Goal: Task Accomplishment & Management: Use online tool/utility

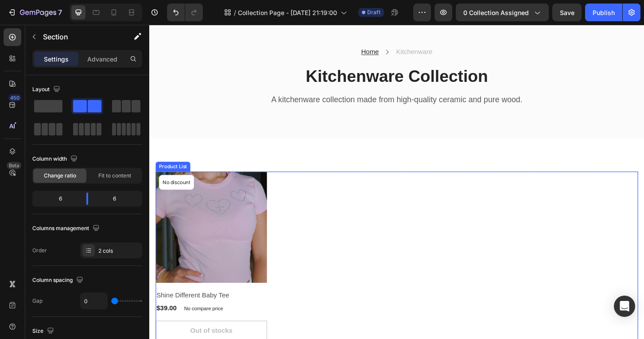
scroll to position [58, 0]
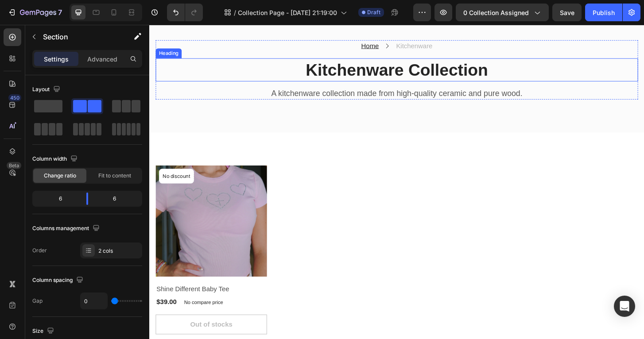
click at [420, 74] on p "Kitchenware Collection" at bounding box center [415, 73] width 516 height 23
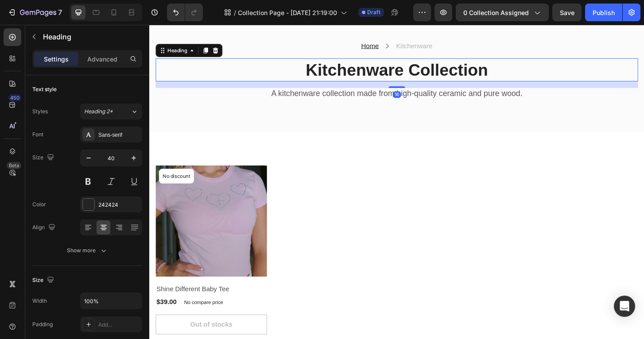
click at [420, 74] on p "Kitchenware Collection" at bounding box center [415, 73] width 516 height 23
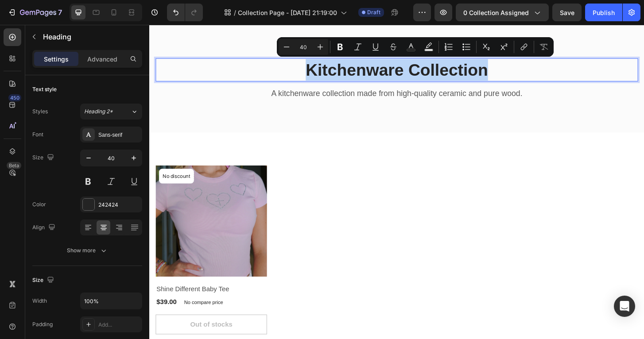
click at [420, 74] on p "Kitchenware Collection" at bounding box center [415, 73] width 516 height 23
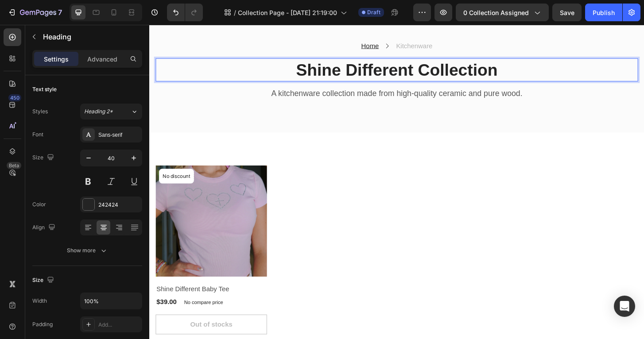
click at [450, 71] on p "Shine Different Collection" at bounding box center [415, 73] width 516 height 23
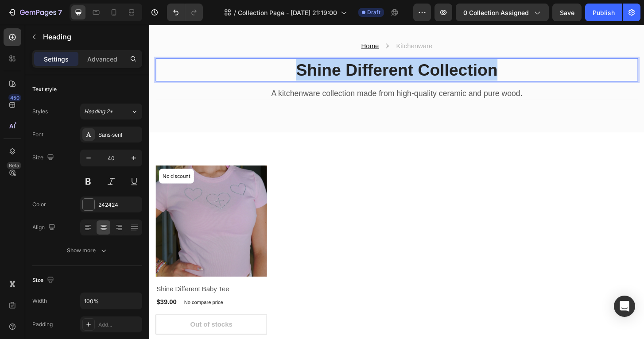
click at [450, 71] on p "Shine Different Collection" at bounding box center [415, 73] width 516 height 23
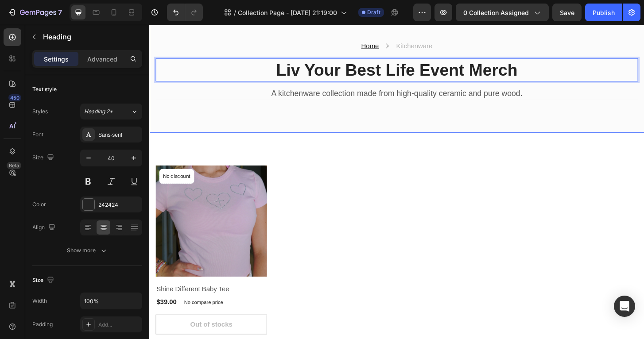
click at [436, 202] on div "Product Images & Gallery No discount Not be displayed when published Product Ba…" at bounding box center [415, 267] width 518 height 182
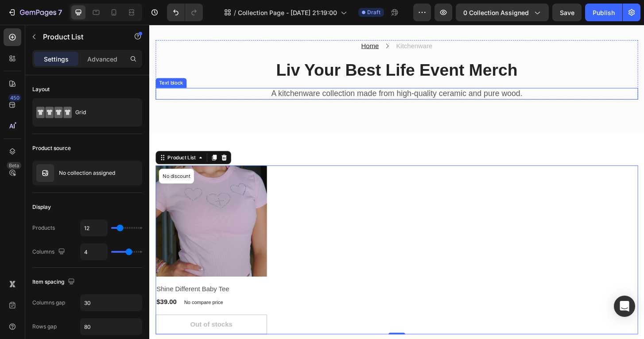
click at [349, 101] on p "A kitchenware collection made from high-quality ceramic and pure wood." at bounding box center [415, 98] width 516 height 11
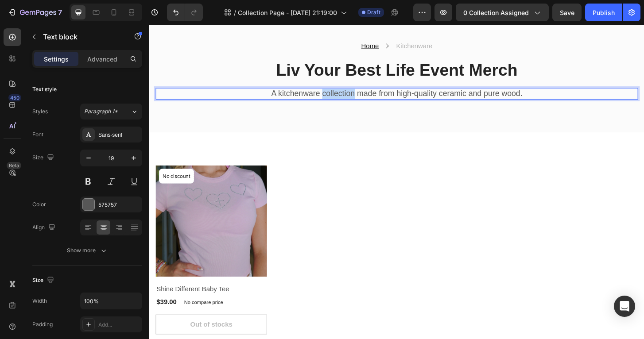
click at [349, 101] on p "A kitchenware collection made from high-quality ceramic and pure wood." at bounding box center [415, 98] width 516 height 11
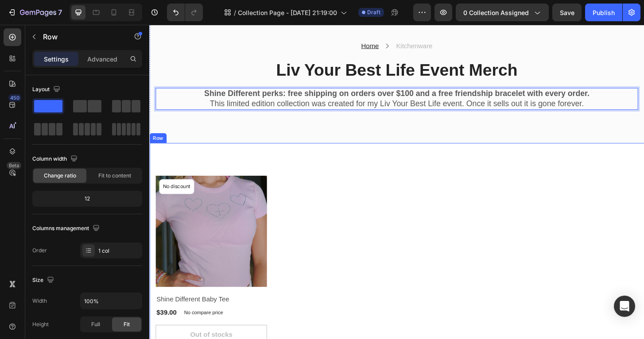
click at [402, 172] on div "Product Images & Gallery No discount Not be displayed when published Product Ba…" at bounding box center [414, 277] width 531 height 252
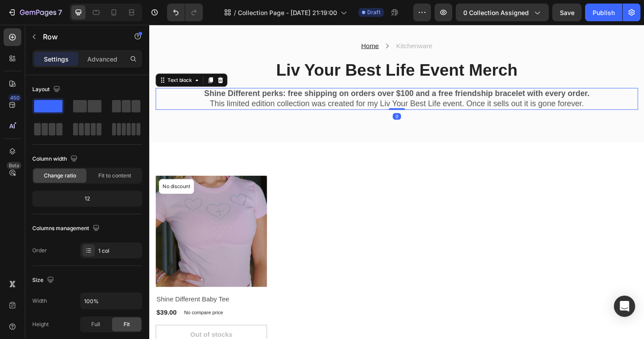
click at [631, 94] on p "Shine Different perks: free shipping on orders over $100 and a free friendship …" at bounding box center [415, 98] width 516 height 11
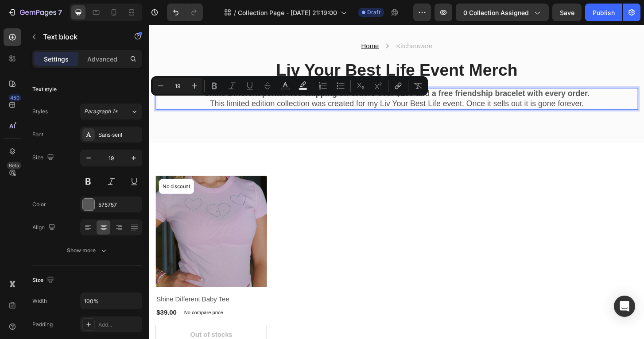
click at [632, 98] on p "Shine Different perks: free shipping on orders over $100 and a free friendship …" at bounding box center [415, 98] width 516 height 11
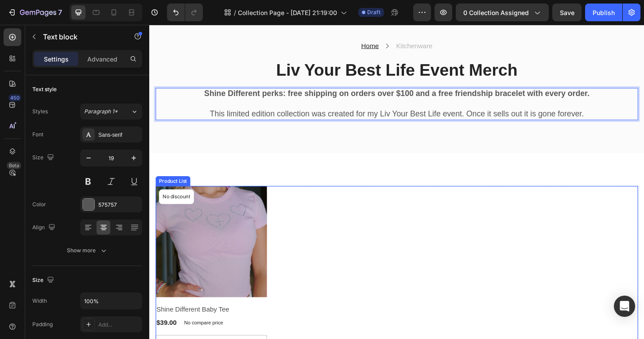
click at [519, 207] on div "Product Images & Gallery No discount Not be displayed when published Product Ba…" at bounding box center [415, 289] width 518 height 182
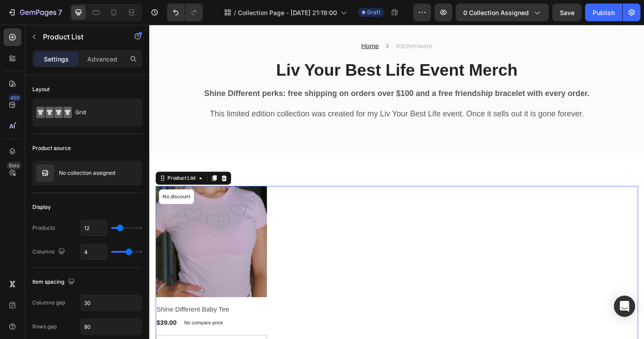
scroll to position [73, 0]
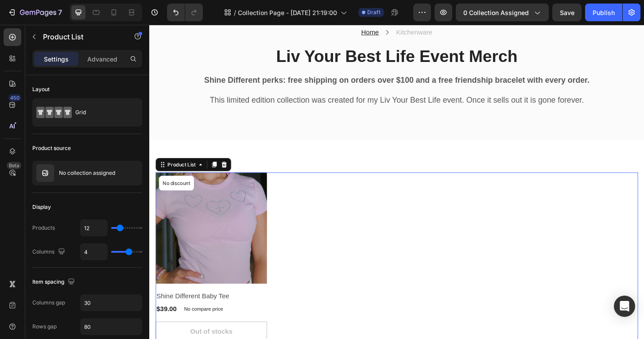
click at [510, 239] on div "Product Images & Gallery No discount Not be displayed when published Product Ba…" at bounding box center [415, 274] width 518 height 182
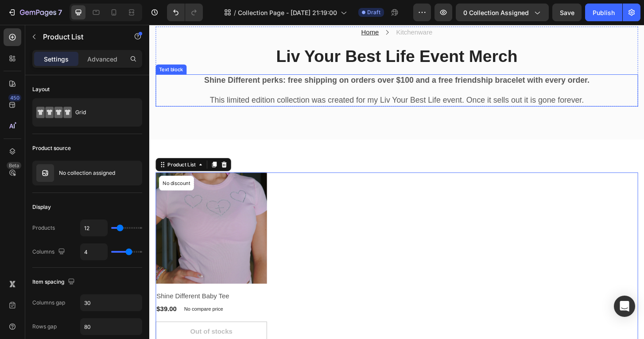
click at [374, 84] on strong "Shine Different perks: free shipping on orders over $100 and a free friendship …" at bounding box center [415, 83] width 414 height 9
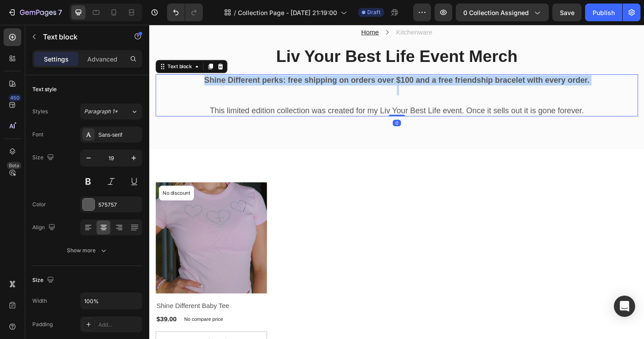
click at [374, 84] on strong "Shine Different perks: free shipping on orders over $100 and a free friendship …" at bounding box center [415, 83] width 414 height 9
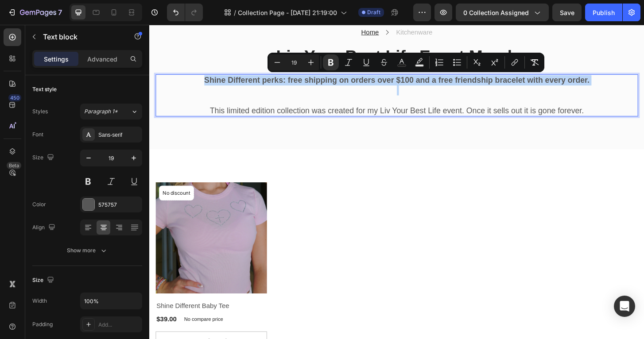
click at [369, 175] on div "Product Images & Gallery No discount Not be displayed when published Product Ba…" at bounding box center [414, 285] width 531 height 252
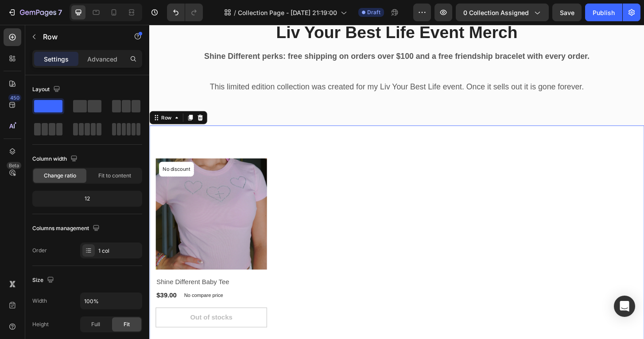
scroll to position [132, 0]
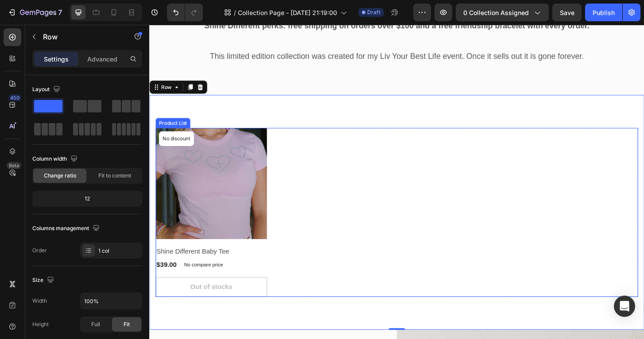
click at [318, 191] on div "Product Images & Gallery No discount Not be displayed when published Product Ba…" at bounding box center [415, 227] width 518 height 182
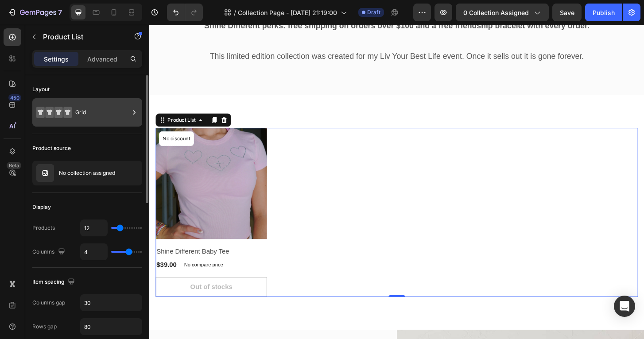
click at [123, 115] on div "Grid" at bounding box center [102, 112] width 54 height 20
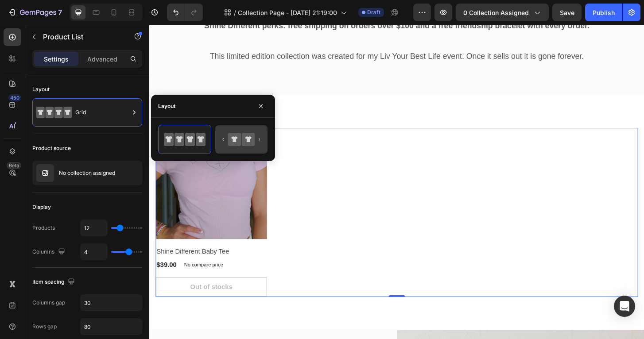
click at [227, 144] on icon at bounding box center [242, 140] width 42 height 18
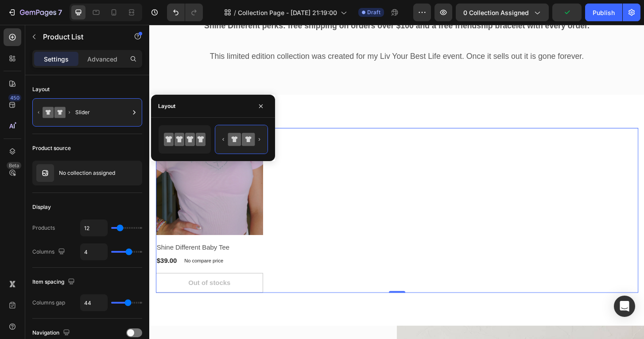
click at [318, 230] on div "Product Images & Gallery No discount Not be displayed when published Product Ba…" at bounding box center [415, 224] width 518 height 177
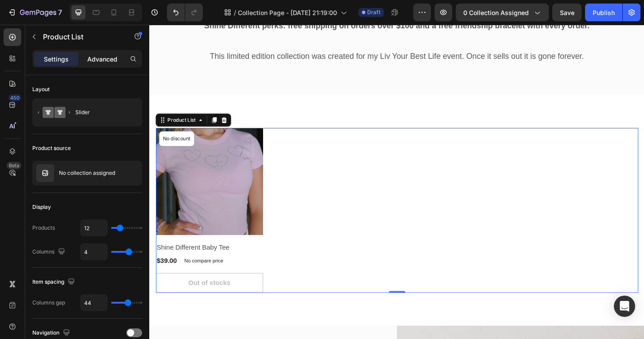
click at [116, 58] on p "Advanced" at bounding box center [102, 58] width 30 height 9
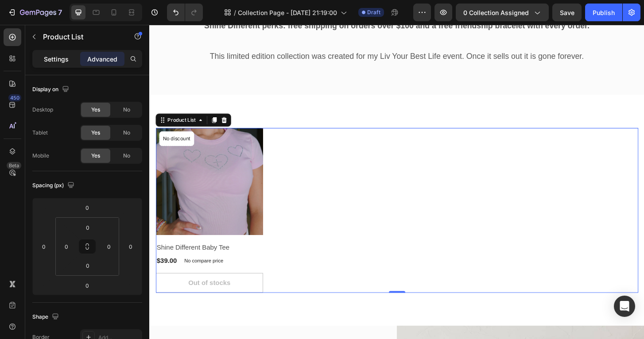
click at [63, 58] on p "Settings" at bounding box center [56, 58] width 25 height 9
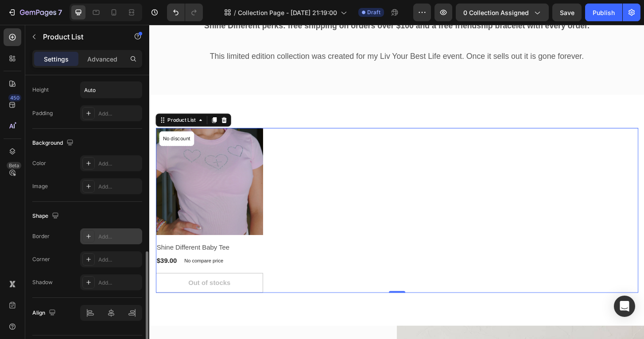
scroll to position [472, 0]
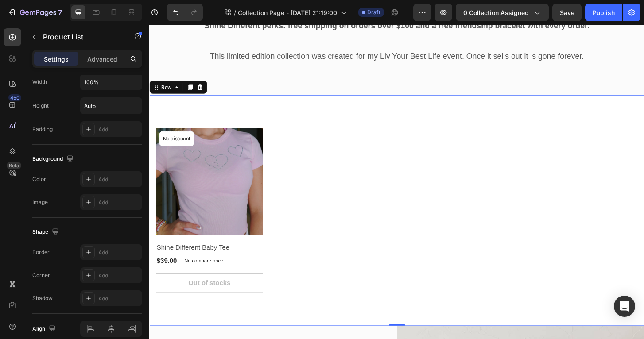
click at [248, 117] on div "Product Images & Gallery No discount Not be displayed when published Product Ba…" at bounding box center [414, 224] width 531 height 248
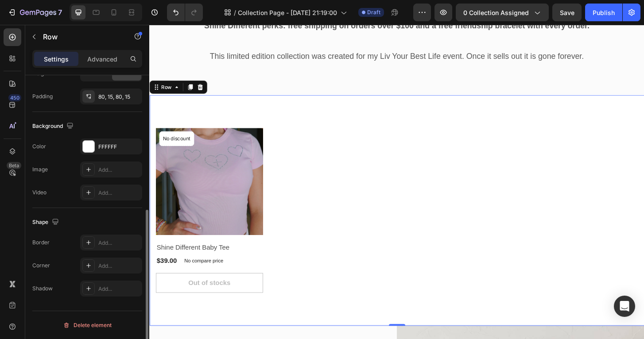
scroll to position [0, 0]
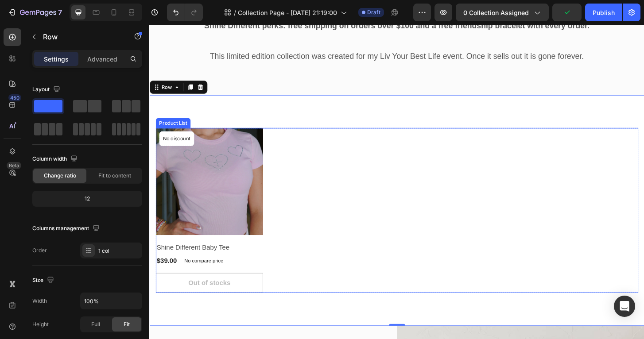
drag, startPoint x: 150, startPoint y: 116, endPoint x: 302, endPoint y: 162, distance: 158.8
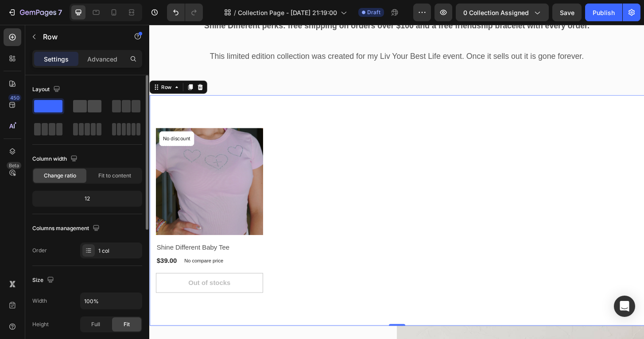
click at [95, 104] on span at bounding box center [95, 106] width 14 height 12
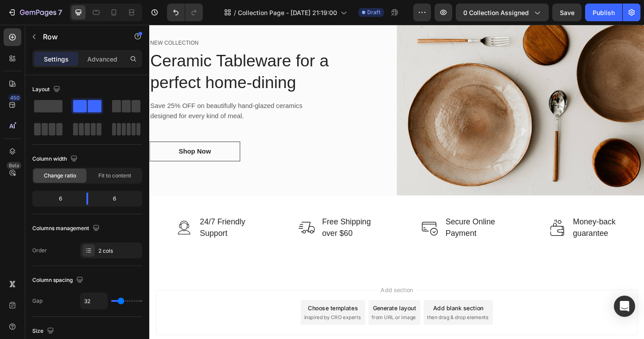
scroll to position [372, 0]
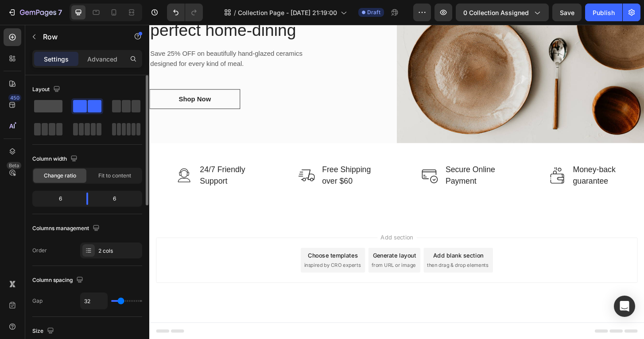
click at [59, 109] on span at bounding box center [48, 106] width 28 height 12
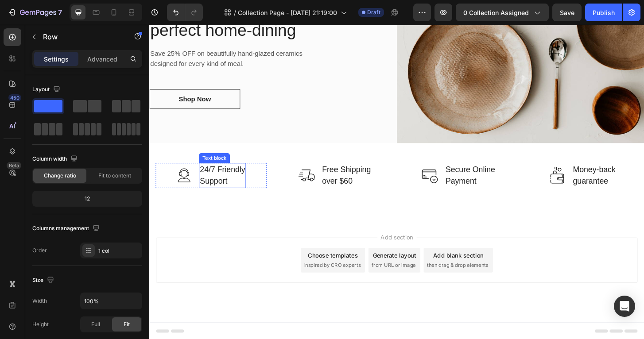
click at [246, 192] on p "24/7 Friendly Support" at bounding box center [227, 186] width 49 height 25
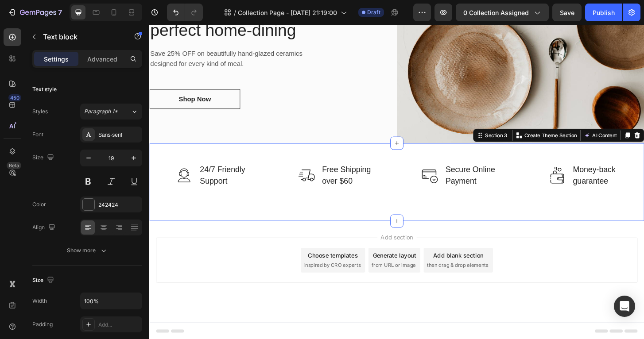
click at [289, 219] on div "Image 24/7 Friendly Support Text block Row Image Free Shipping over $60 Text bl…" at bounding box center [414, 194] width 531 height 84
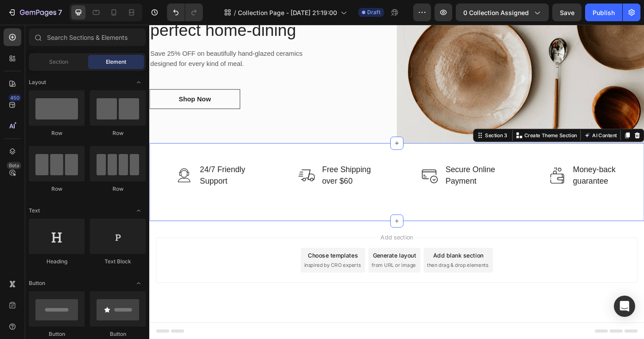
click at [364, 281] on span "inspired by CRO experts" at bounding box center [345, 283] width 61 height 8
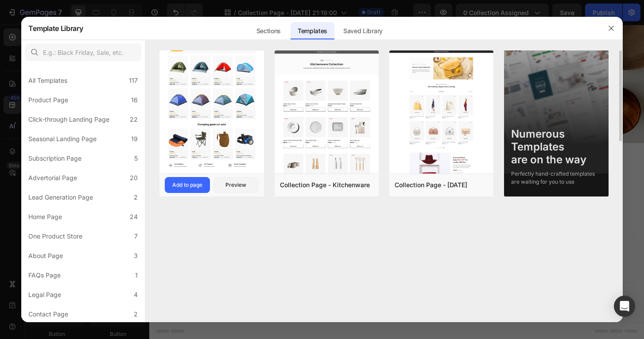
click at [235, 122] on img at bounding box center [211, 60] width 104 height 228
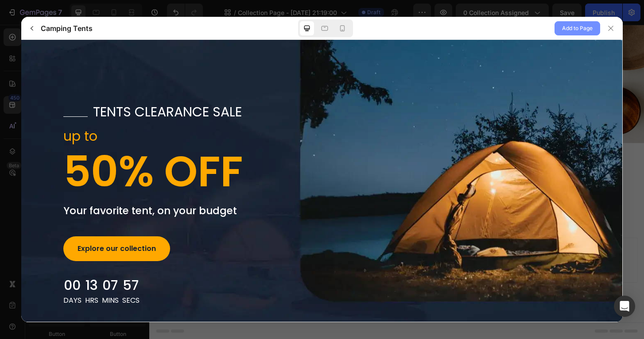
scroll to position [0, 0]
click at [564, 30] on span "Add to Page" at bounding box center [577, 28] width 31 height 11
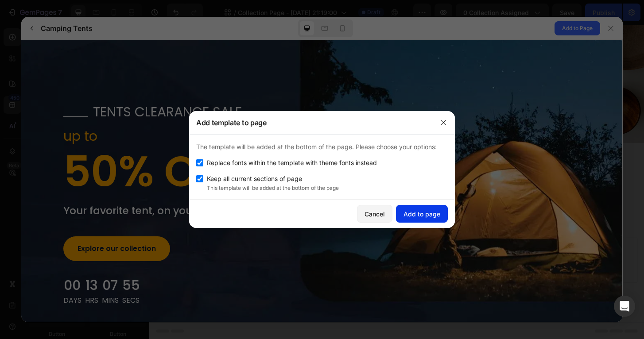
click at [418, 215] on div "Add to page" at bounding box center [421, 213] width 37 height 9
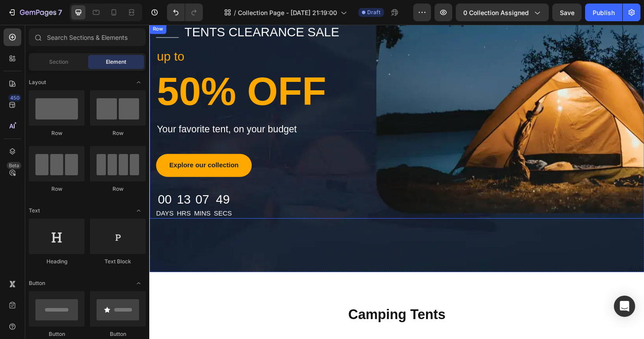
scroll to position [586, 0]
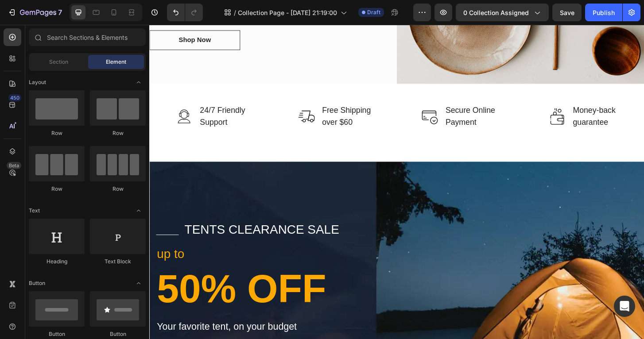
click at [539, 199] on div "Title Line tents clearance sale Text block Row up to Text block 50% OFF Heading…" at bounding box center [414, 337] width 531 height 331
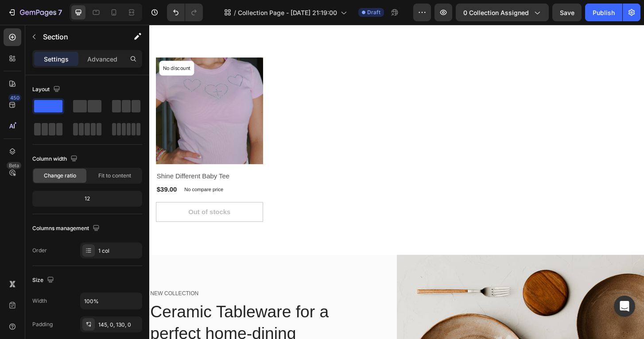
scroll to position [90, 0]
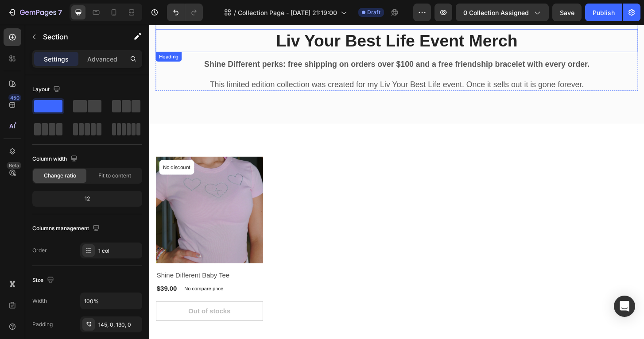
click at [469, 48] on h2 "Liv Your Best Life Event Merch" at bounding box center [415, 41] width 518 height 25
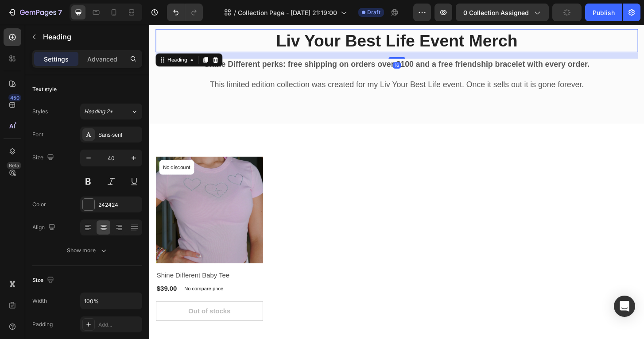
click at [469, 48] on h2 "Liv Your Best Life Event Merch" at bounding box center [415, 41] width 518 height 25
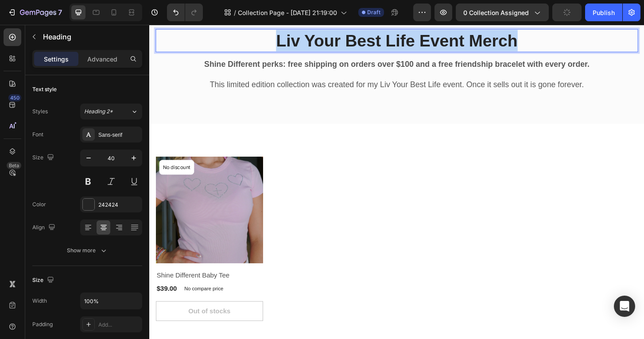
click at [469, 48] on p "Liv Your Best Life Event Merch" at bounding box center [415, 41] width 516 height 23
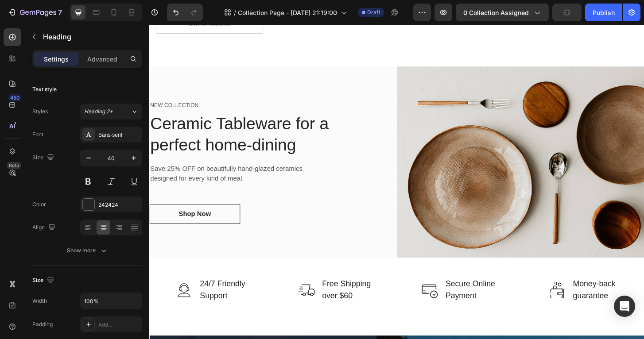
type input "16"
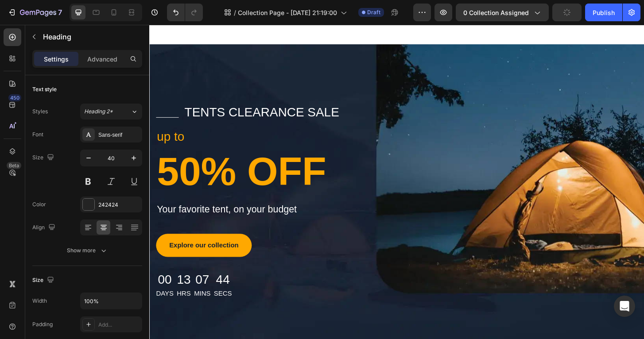
scroll to position [741, 0]
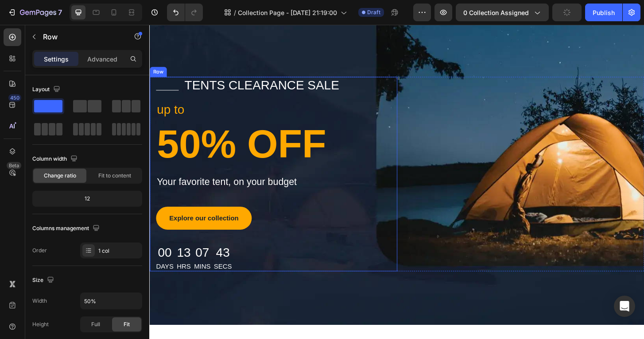
click at [291, 103] on div "Title Line tents clearance sale Text block Row up to Text block 50% OFF Heading…" at bounding box center [282, 185] width 252 height 209
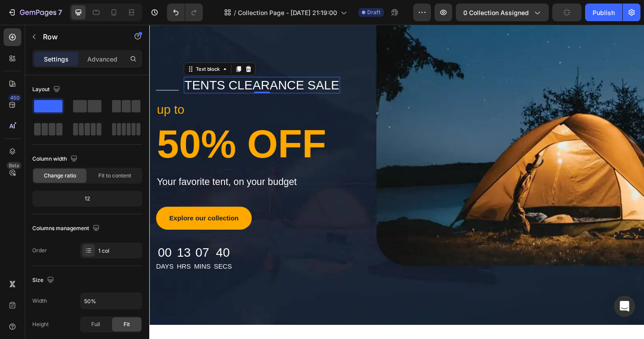
click at [338, 86] on p "tents clearance sale" at bounding box center [270, 89] width 166 height 16
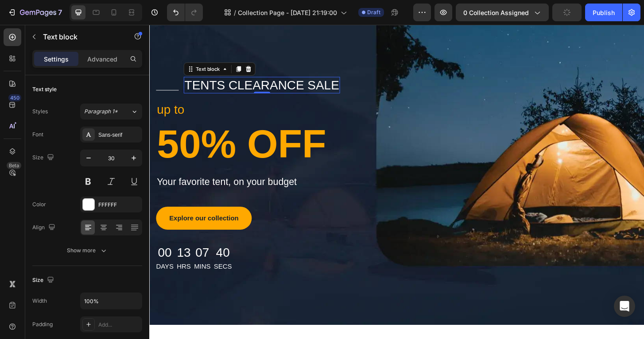
click at [338, 86] on p "tents clearance sale" at bounding box center [270, 89] width 166 height 16
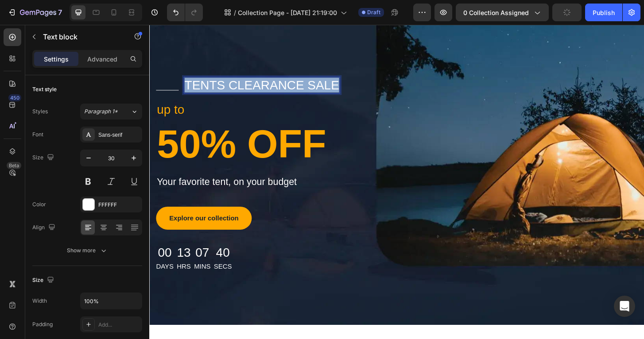
click at [338, 86] on p "tents clearance sale" at bounding box center [270, 89] width 166 height 16
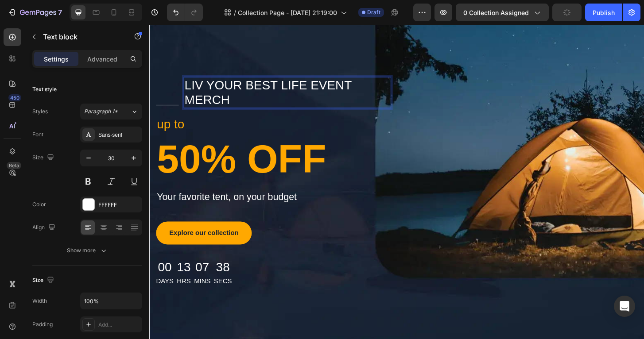
click at [290, 86] on p "Liv Your Best Life Event Merch" at bounding box center [297, 97] width 221 height 32
click at [320, 90] on p "Liv Your Best Life Event Merch" at bounding box center [297, 97] width 221 height 32
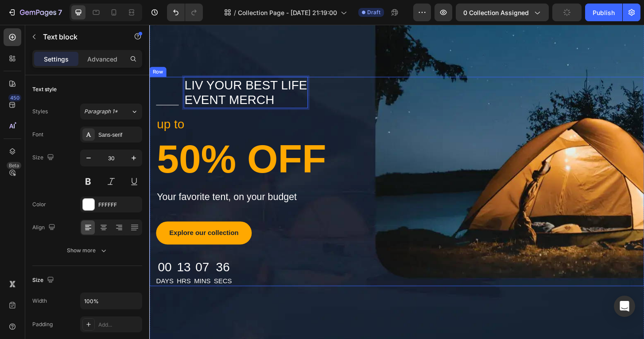
click at [470, 134] on div "Title Line Liv Your Best Life Event Merch Text block 0 Row up to Text block 50%…" at bounding box center [414, 193] width 531 height 225
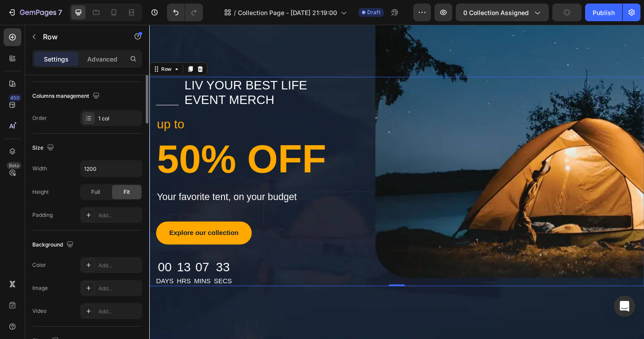
scroll to position [251, 0]
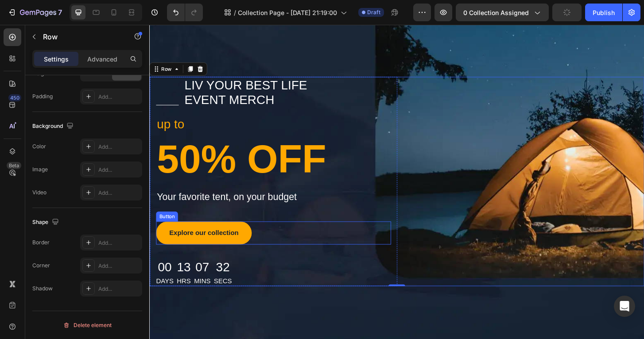
click at [206, 182] on p "50% OFF" at bounding box center [282, 168] width 251 height 51
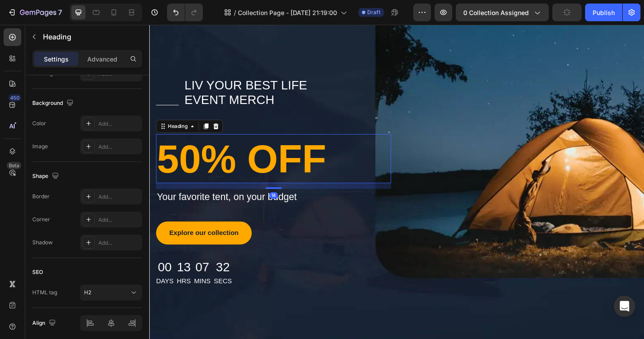
scroll to position [0, 0]
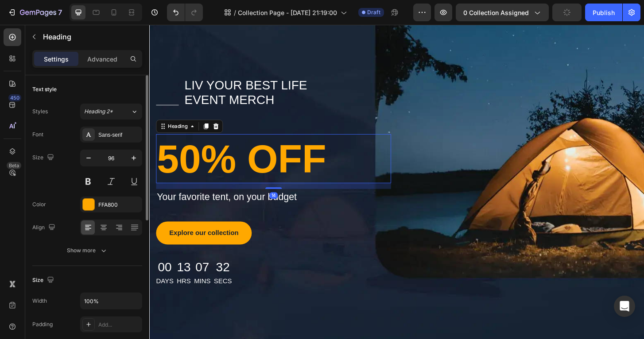
click at [206, 182] on p "50% OFF" at bounding box center [282, 168] width 251 height 51
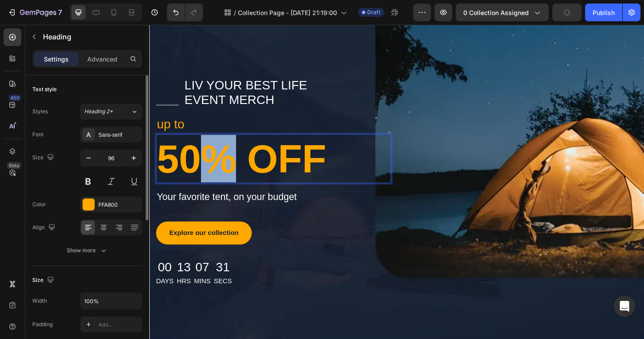
click at [206, 182] on p "50% OFF" at bounding box center [282, 168] width 251 height 51
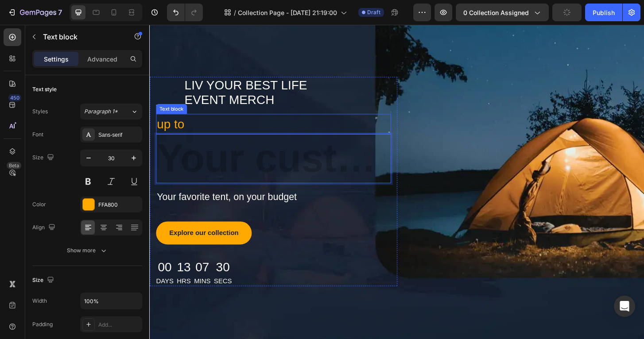
click at [187, 135] on p "up to" at bounding box center [282, 131] width 251 height 20
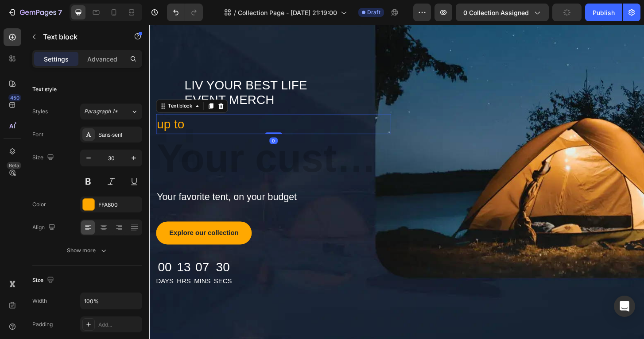
click at [187, 135] on p "up to" at bounding box center [282, 131] width 251 height 20
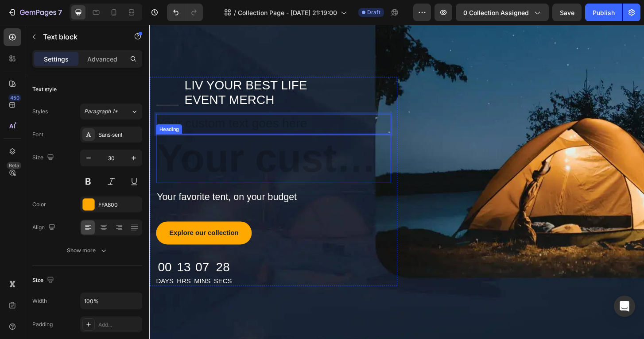
click at [229, 180] on h2 "Rich Text Editor. Editing area: main" at bounding box center [282, 168] width 252 height 53
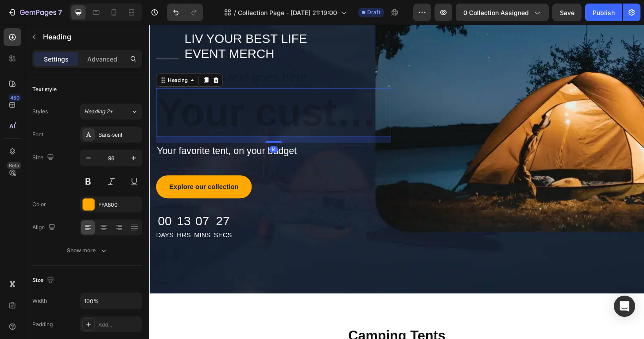
scroll to position [797, 0]
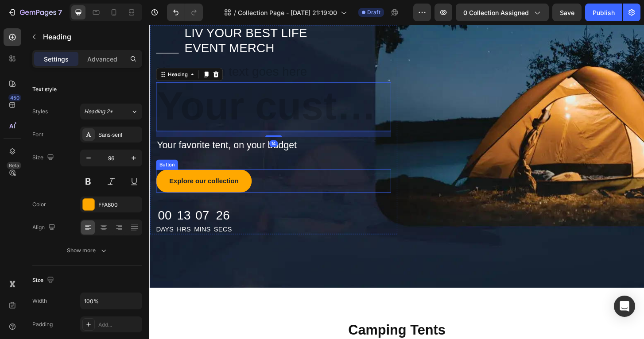
click at [233, 252] on div "Title Line Liv Your Best Life Event Merch Text block Row Text block Heading 14 …" at bounding box center [414, 134] width 531 height 347
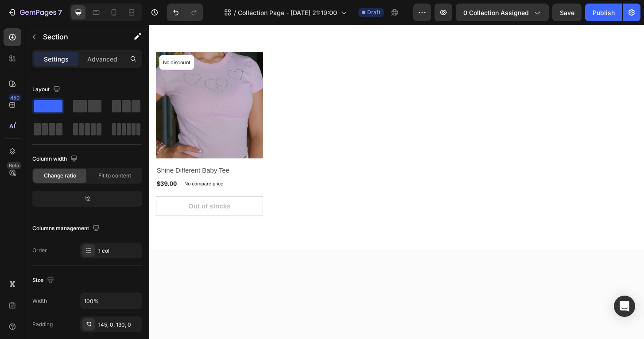
scroll to position [0, 0]
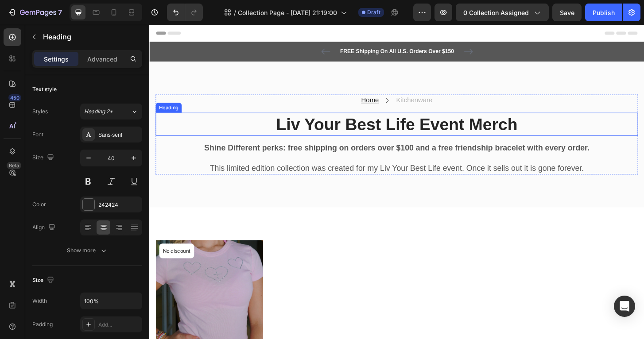
click at [342, 137] on h2 "Liv Your Best Life Event Merch" at bounding box center [415, 131] width 518 height 25
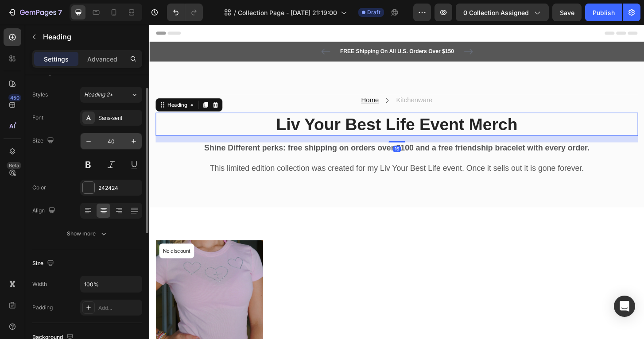
scroll to position [29, 0]
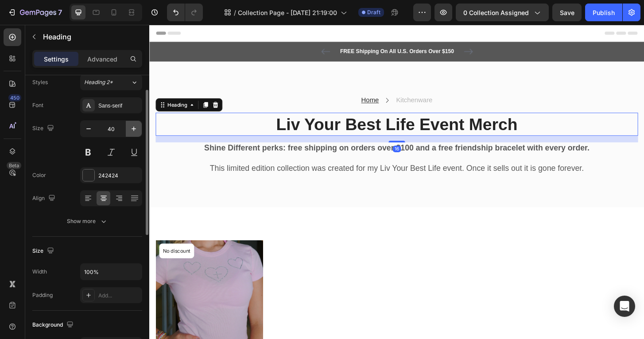
click at [130, 123] on button "button" at bounding box center [134, 129] width 16 height 16
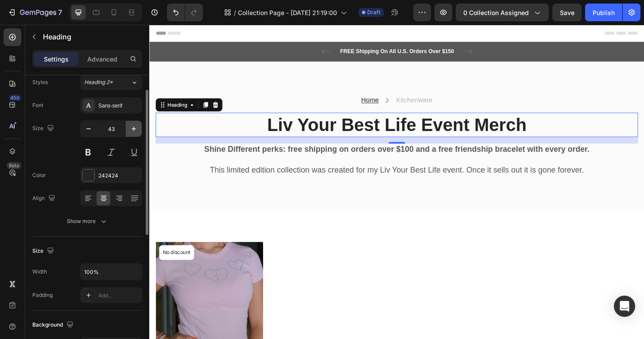
type input "44"
click at [89, 167] on div "Font Sans-serif Size 44 Color 242424 Align Show more" at bounding box center [87, 163] width 110 height 132
click at [90, 175] on div at bounding box center [89, 176] width 12 height 12
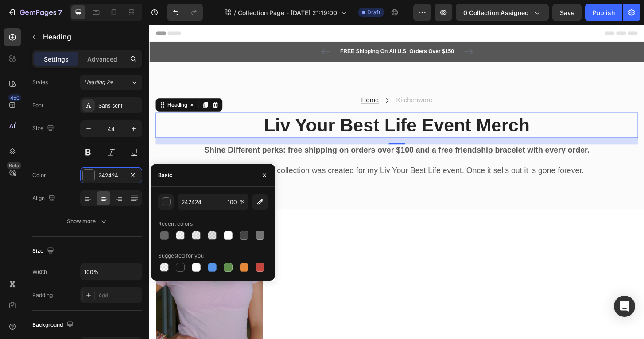
click at [194, 210] on div "242424 100 % Recent colors Suggested for you" at bounding box center [213, 234] width 110 height 80
click at [194, 206] on input "242424" at bounding box center [201, 202] width 46 height 16
paste input "#dd1f97"
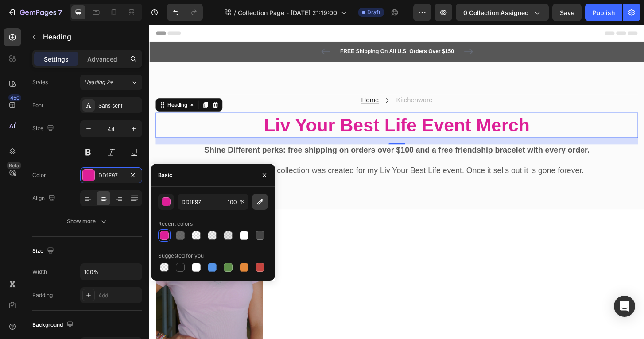
click at [263, 204] on icon "button" at bounding box center [260, 202] width 9 height 9
type input "FBFBFB"
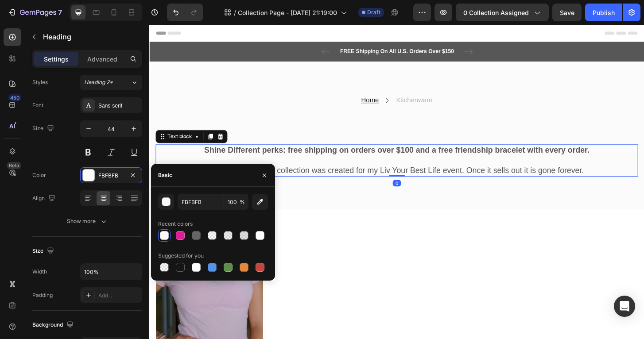
click at [352, 155] on strong "Shine Different perks: free shipping on orders over $100 and a free friendship …" at bounding box center [415, 159] width 414 height 9
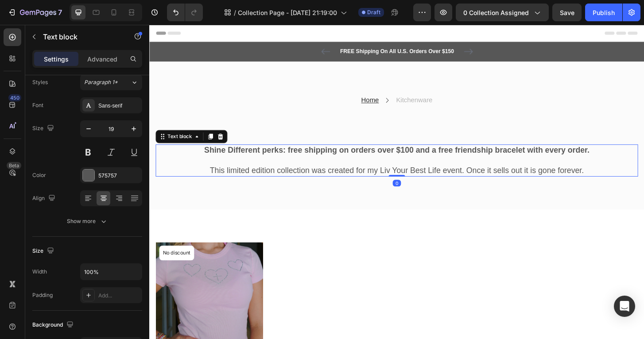
scroll to position [0, 0]
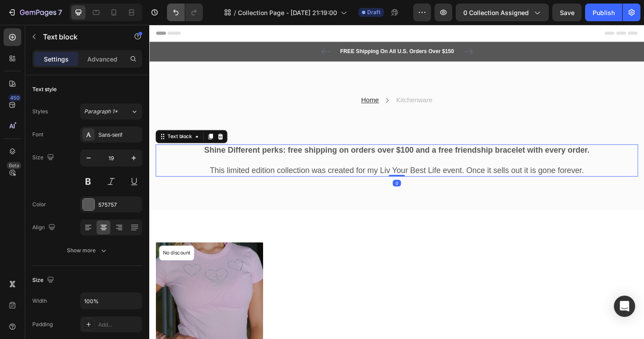
click at [173, 10] on icon "Undo/Redo" at bounding box center [175, 12] width 9 height 9
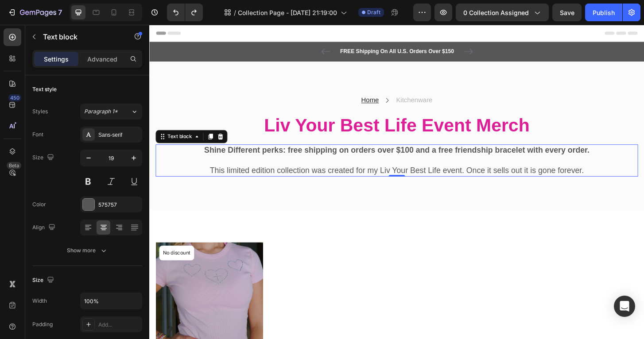
click at [319, 157] on strong "Shine Different perks: free shipping on orders over $100 and a free friendship …" at bounding box center [415, 159] width 414 height 9
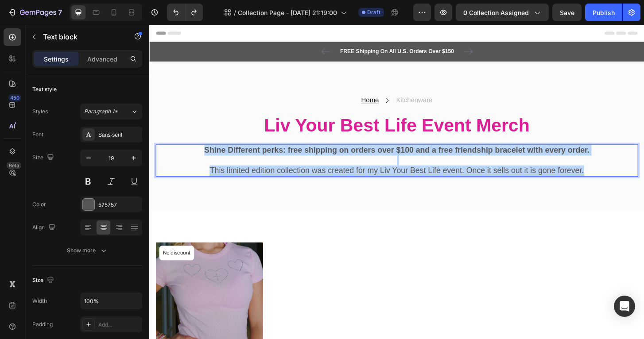
drag, startPoint x: 209, startPoint y: 156, endPoint x: 662, endPoint y: 183, distance: 453.9
click at [644, 183] on div "Shine Different perks: free shipping on orders over $100 and a free friendship …" at bounding box center [415, 170] width 518 height 35
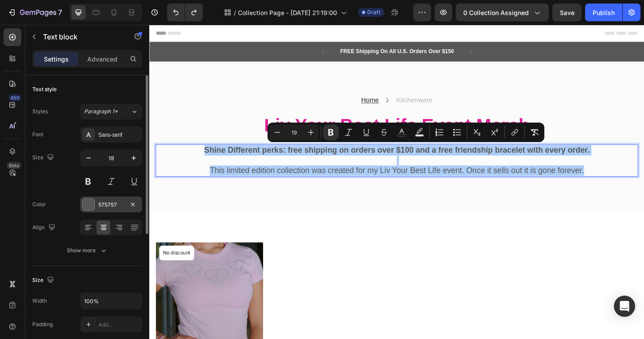
click at [107, 208] on div "575757" at bounding box center [111, 205] width 26 height 8
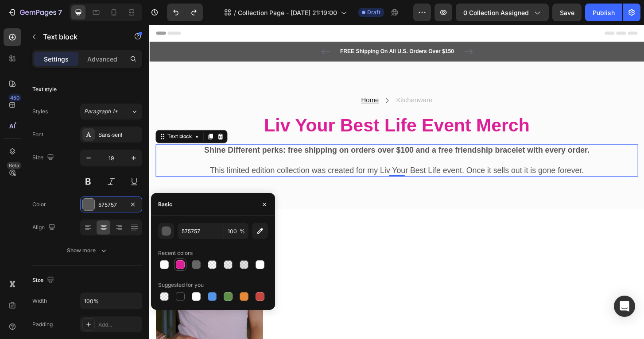
click at [183, 261] on div at bounding box center [180, 264] width 9 height 9
type input "DD1F97"
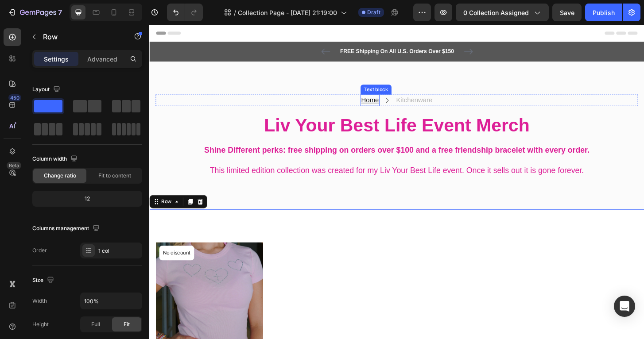
click at [389, 107] on u "Home" at bounding box center [386, 106] width 19 height 8
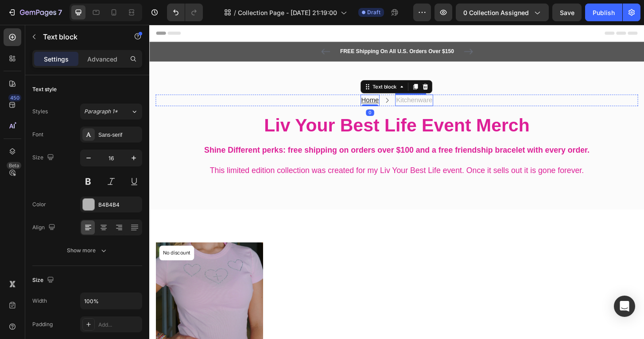
click at [431, 105] on p "Kitchenware" at bounding box center [433, 106] width 39 height 11
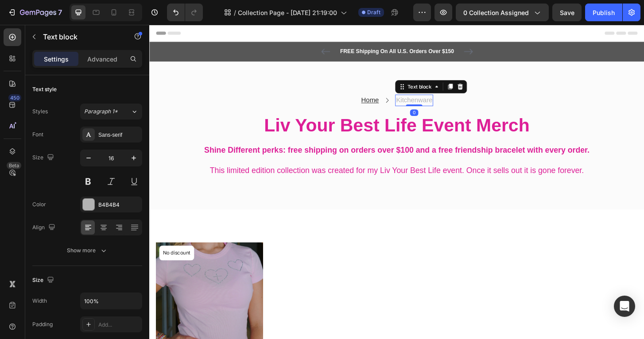
click at [431, 105] on p "Kitchenware" at bounding box center [433, 106] width 39 height 11
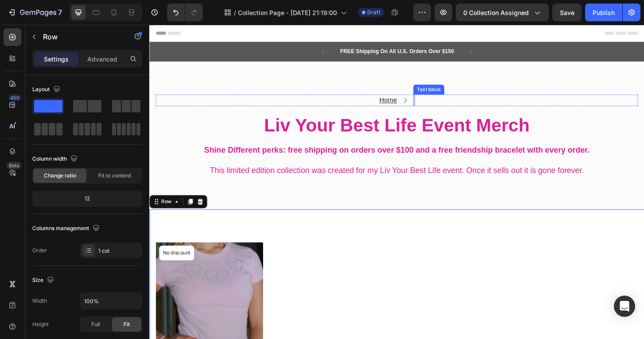
click at [431, 107] on div "Home Text block Icon Text block Row" at bounding box center [415, 106] width 518 height 12
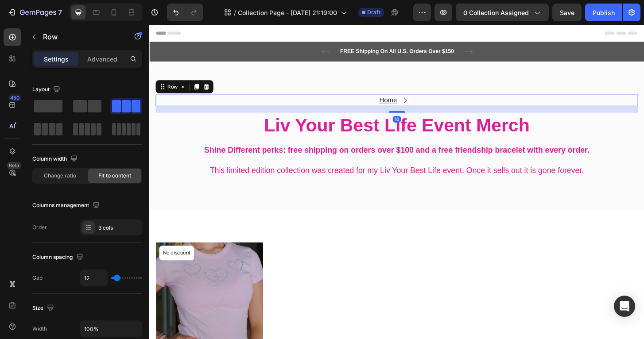
click at [435, 105] on div "Home Text block Icon Text block Row 16" at bounding box center [415, 106] width 518 height 12
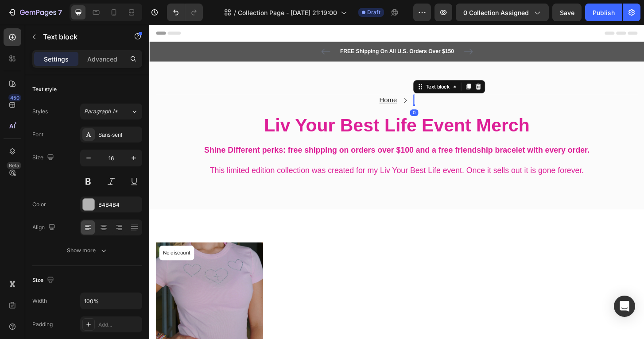
click at [433, 104] on div "Rich Text Editor. Editing area: main" at bounding box center [434, 106] width 2 height 12
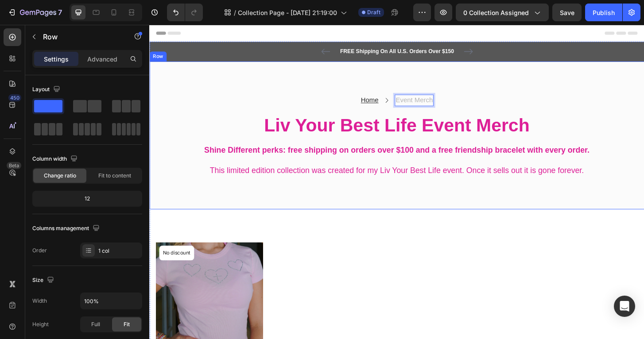
click at [430, 205] on div "Home Text block Icon Event Merch Text block 0 Row Liv Your Best Life Event Merc…" at bounding box center [414, 143] width 531 height 159
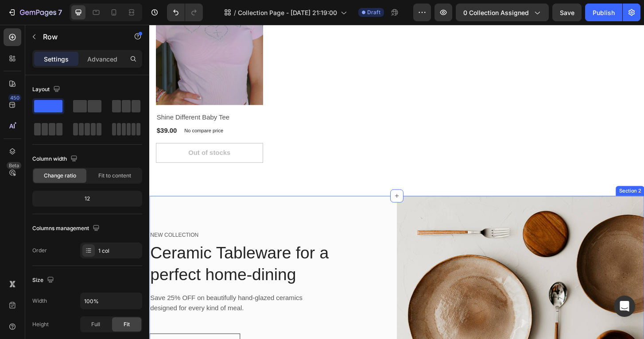
click at [365, 123] on div "Product Images & Gallery No discount Not be displayed when published Product Ba…" at bounding box center [415, 84] width 518 height 177
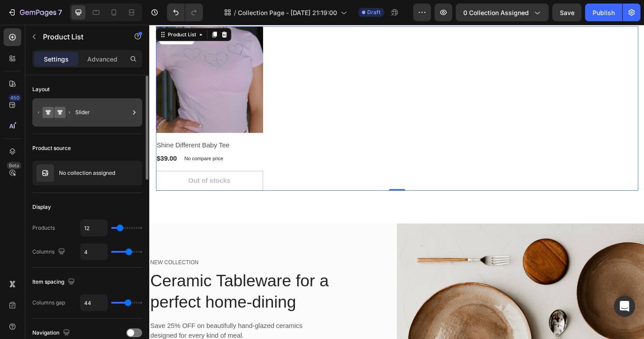
scroll to position [214, 0]
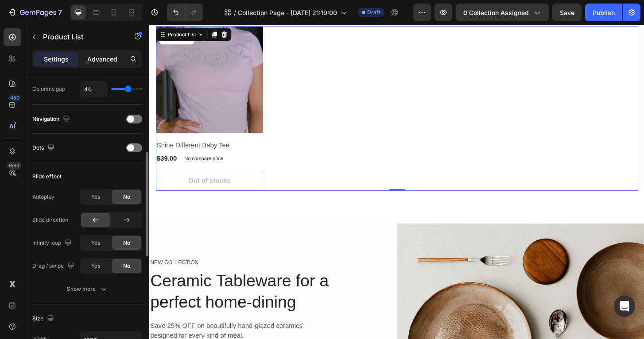
click at [104, 64] on div "Advanced" at bounding box center [102, 59] width 44 height 14
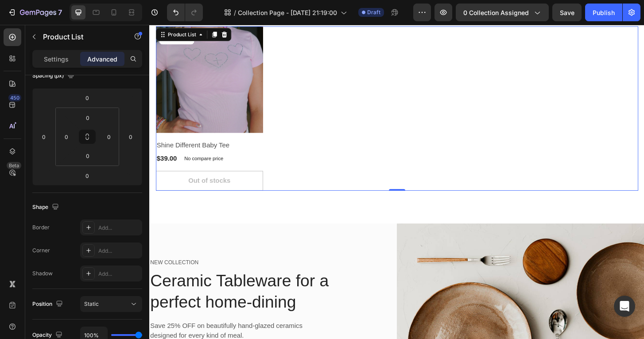
scroll to position [302, 0]
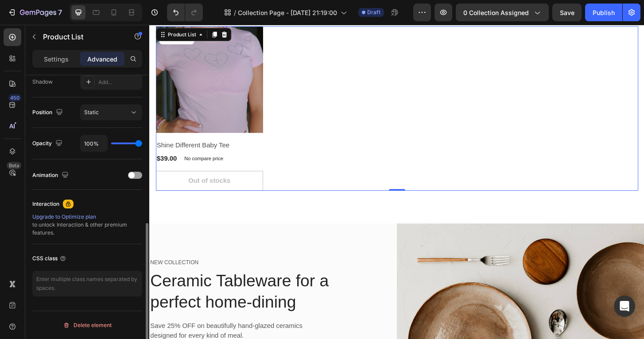
click at [61, 102] on div "Position Static" at bounding box center [87, 112] width 110 height 31
click at [56, 59] on p "Settings" at bounding box center [56, 58] width 25 height 9
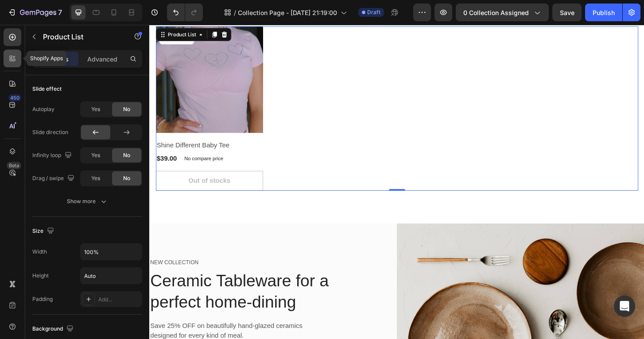
click at [19, 58] on div at bounding box center [13, 59] width 18 height 18
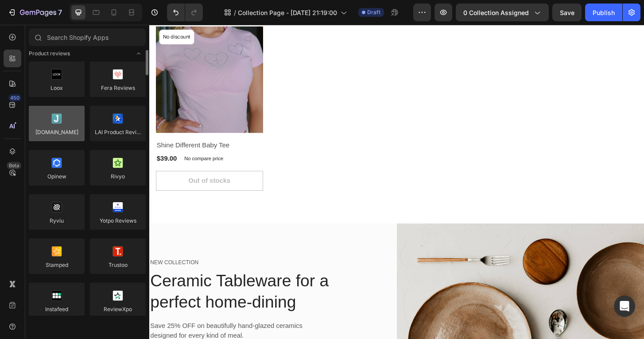
scroll to position [0, 0]
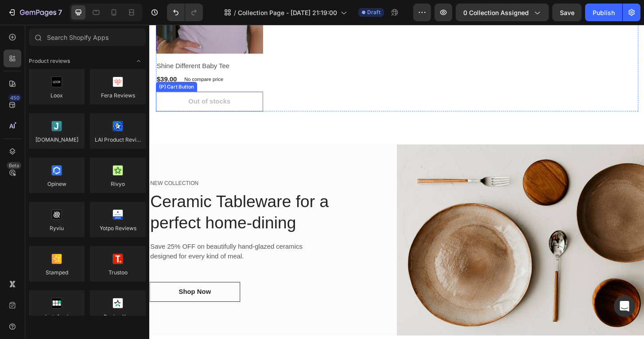
click at [261, 198] on p "NEW COLLECTION" at bounding box center [260, 195] width 220 height 9
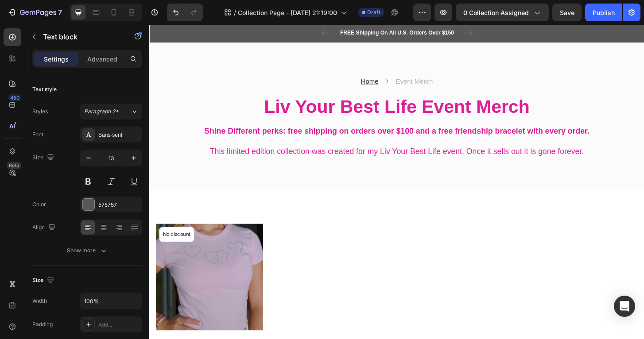
scroll to position [29, 0]
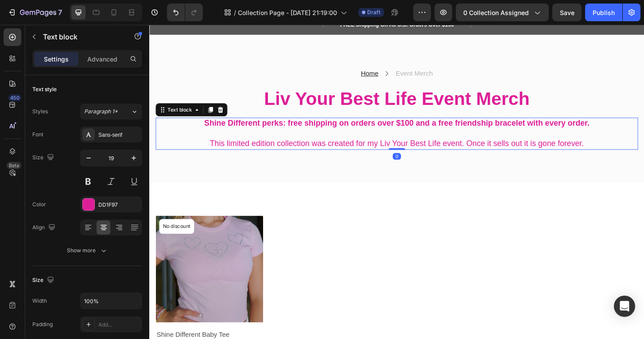
click at [310, 143] on p "Rich Text Editor. Editing area: main" at bounding box center [415, 141] width 516 height 11
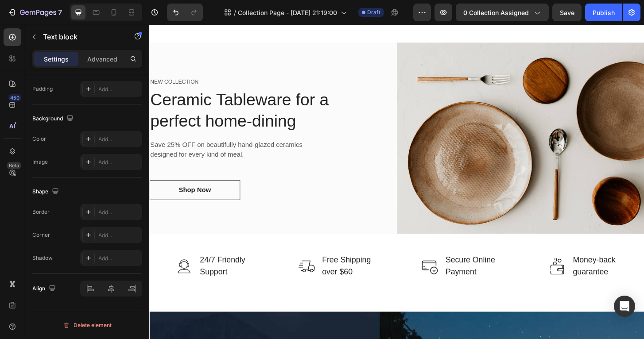
scroll to position [442, 0]
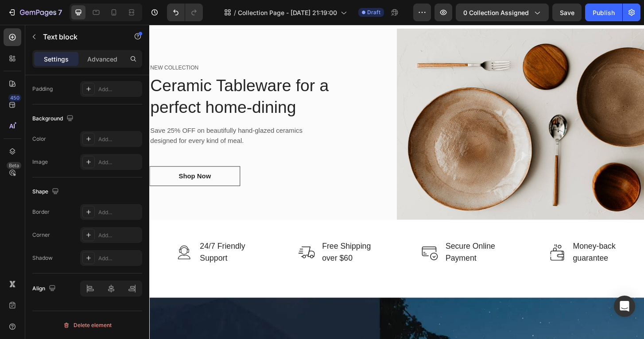
click at [311, 111] on p "Ceramic Tableware for a perfect home-dining" at bounding box center [260, 101] width 220 height 46
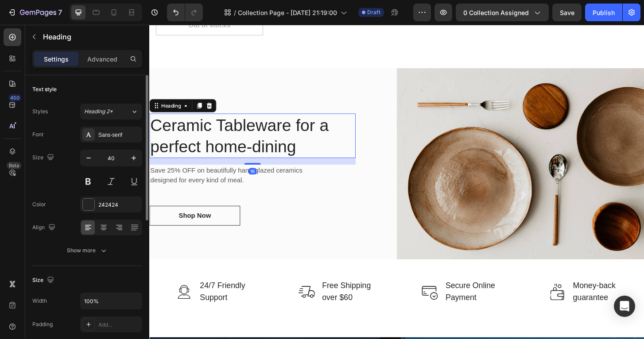
scroll to position [326, 0]
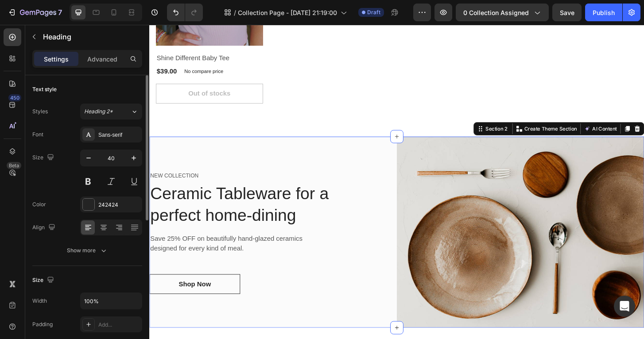
click at [333, 146] on div "NEW COLLECTION Text block Ceramic Tableware for a perfect home-dining Heading S…" at bounding box center [282, 248] width 266 height 206
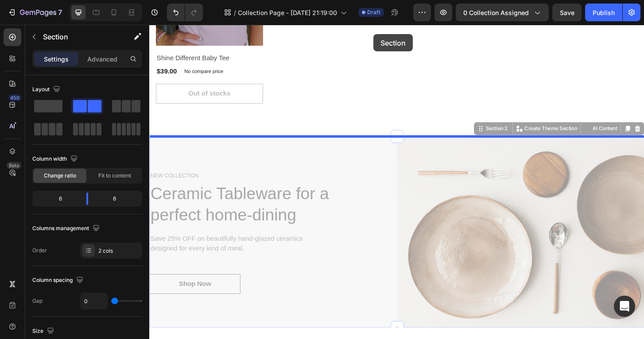
drag, startPoint x: 380, startPoint y: 162, endPoint x: 389, endPoint y: 35, distance: 127.5
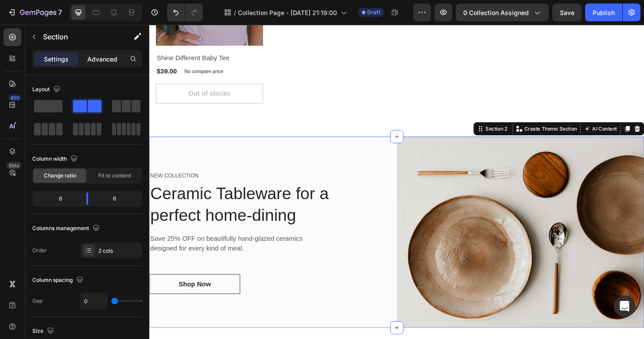
click at [98, 52] on div "Advanced" at bounding box center [102, 59] width 44 height 14
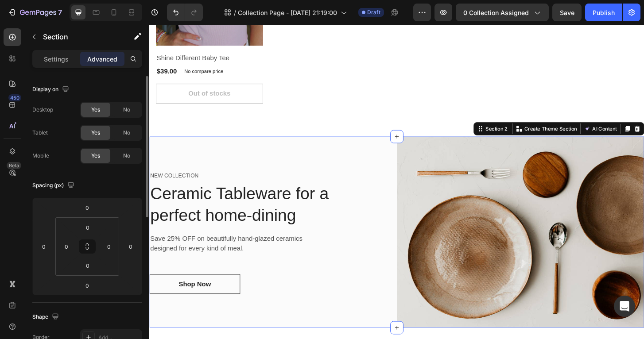
scroll to position [302, 0]
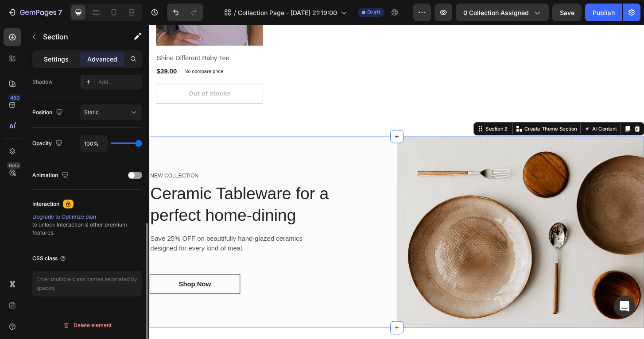
click at [51, 53] on div "Settings" at bounding box center [56, 59] width 44 height 14
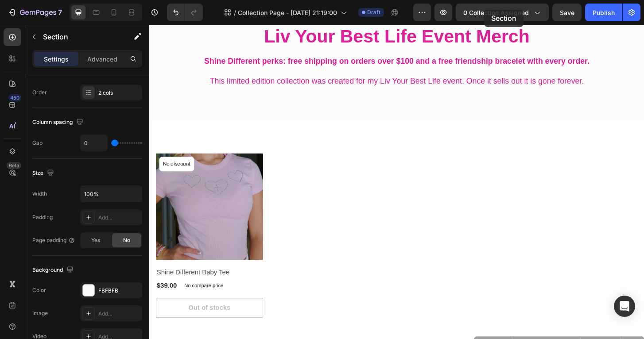
scroll to position [0, 0]
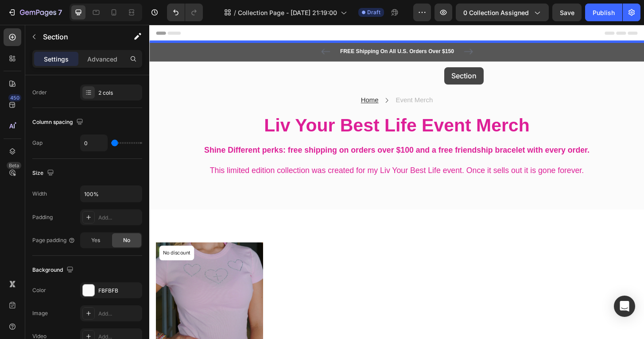
drag, startPoint x: 504, startPoint y: 137, endPoint x: 466, endPoint y: 70, distance: 77.0
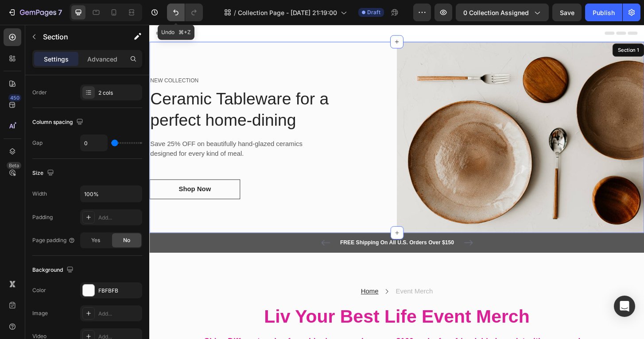
click at [176, 6] on button "Undo/Redo" at bounding box center [176, 13] width 18 height 18
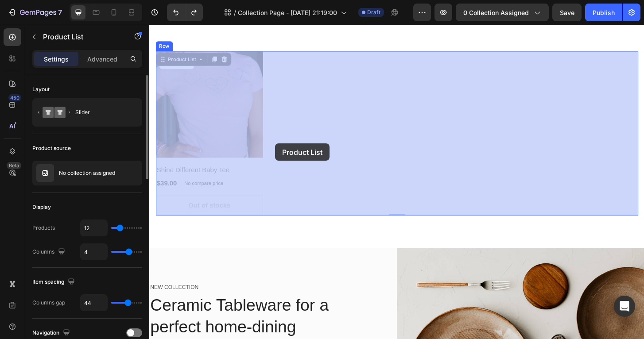
drag, startPoint x: 287, startPoint y: 127, endPoint x: 284, endPoint y: 152, distance: 25.4
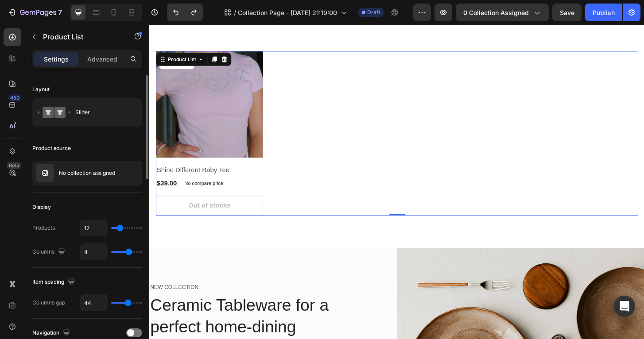
click at [284, 160] on div "Product Images & Gallery No discount Not be displayed when published Product Ba…" at bounding box center [415, 141] width 518 height 177
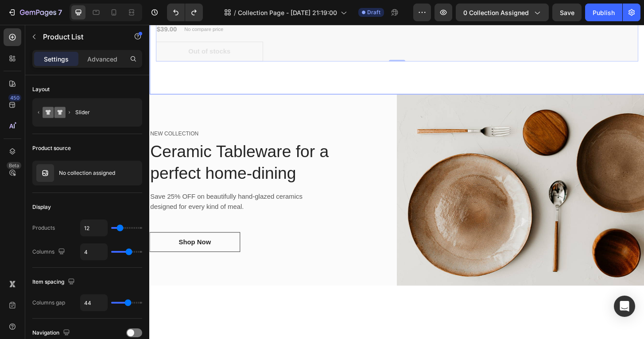
scroll to position [501, 0]
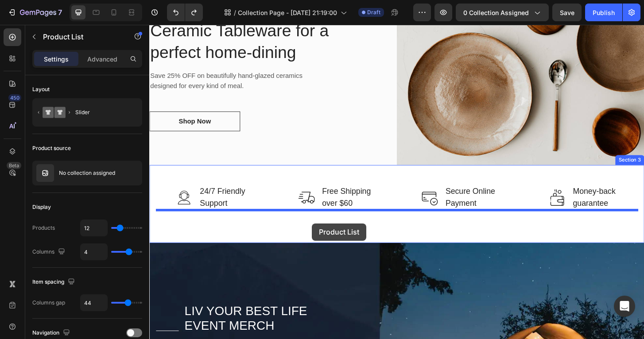
drag, startPoint x: 320, startPoint y: 225, endPoint x: 324, endPoint y: 238, distance: 14.2
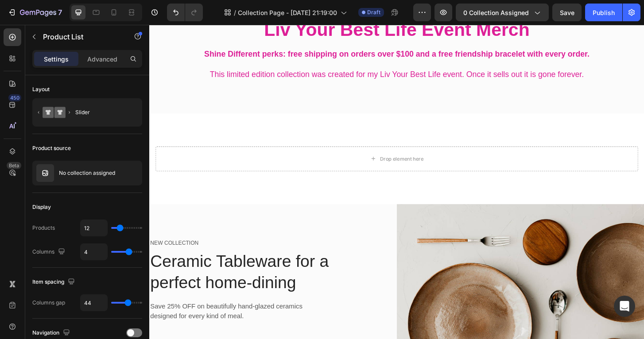
scroll to position [0, 0]
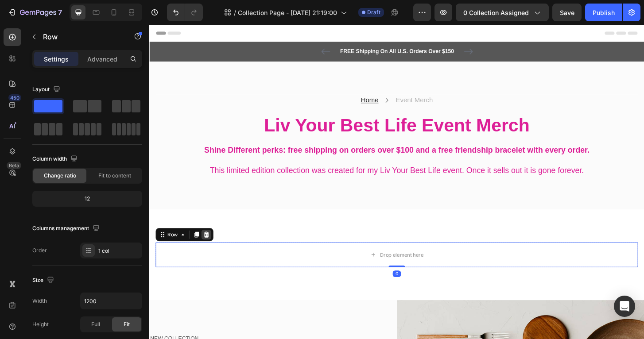
click at [209, 250] on icon at bounding box center [210, 250] width 7 height 7
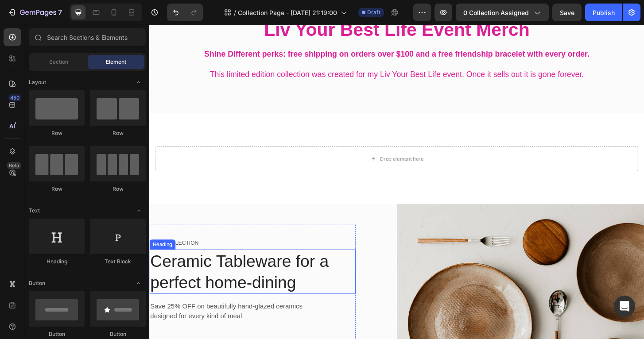
scroll to position [150, 0]
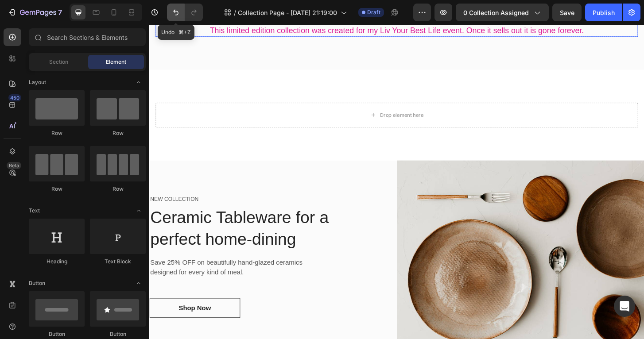
click at [176, 19] on button "Undo/Redo" at bounding box center [176, 13] width 18 height 18
click at [176, 18] on button "Undo/Redo" at bounding box center [176, 13] width 18 height 18
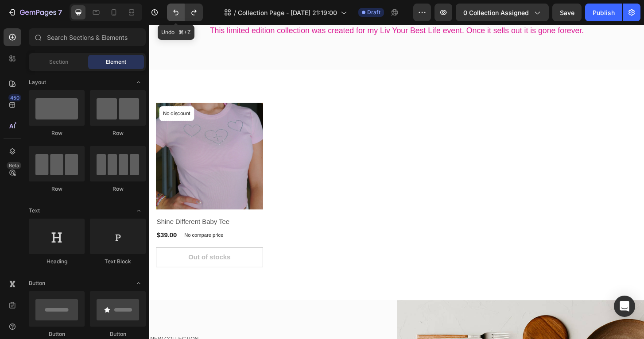
click at [176, 18] on button "Undo/Redo" at bounding box center [176, 13] width 18 height 18
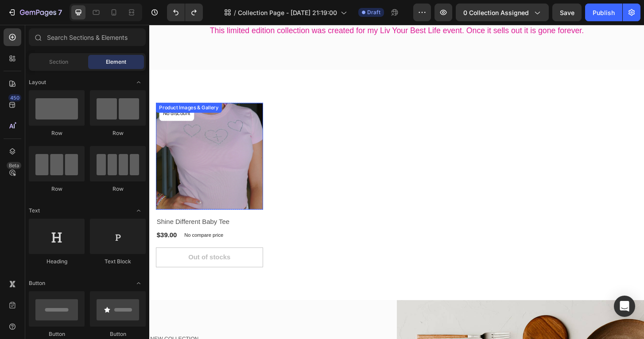
click at [283, 104] on div "Product Images & Gallery No discount Not be displayed when published Product Ba…" at bounding box center [414, 197] width 531 height 248
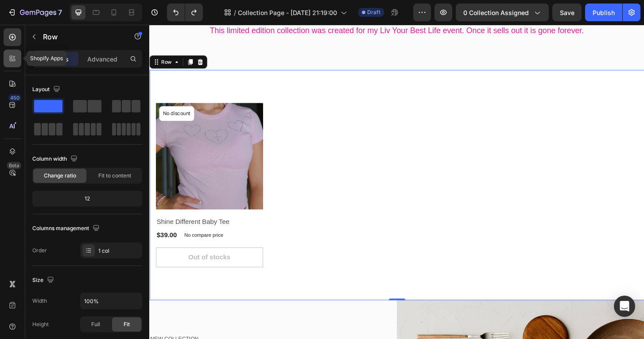
click at [19, 65] on div at bounding box center [13, 59] width 18 height 18
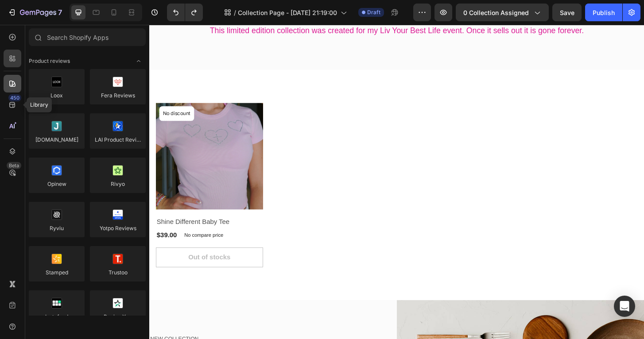
click at [9, 88] on div at bounding box center [13, 84] width 18 height 18
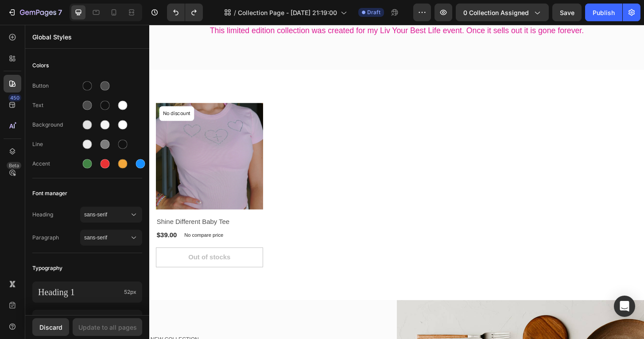
click at [17, 116] on div "450 Beta" at bounding box center [13, 151] width 18 height 247
click at [15, 113] on div "450" at bounding box center [13, 105] width 18 height 18
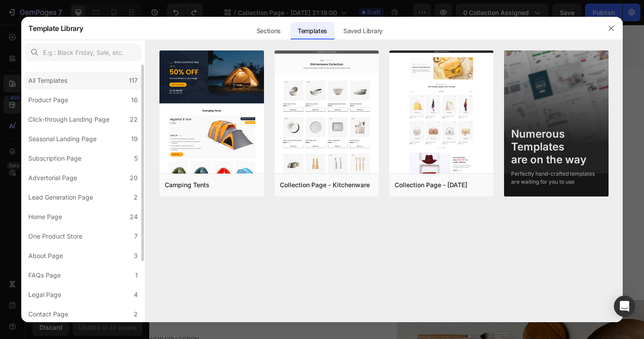
click at [53, 88] on div "All Templates 117" at bounding box center [83, 81] width 116 height 18
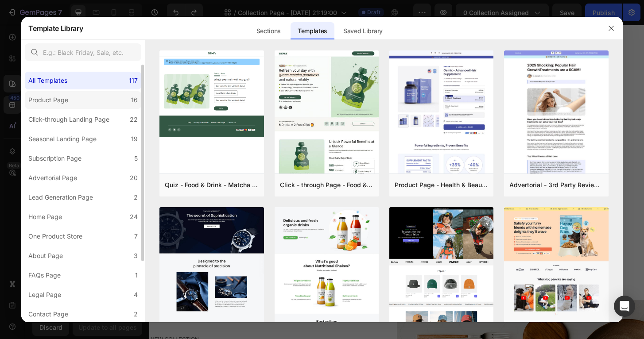
click at [54, 98] on div "Product Page" at bounding box center [48, 100] width 40 height 11
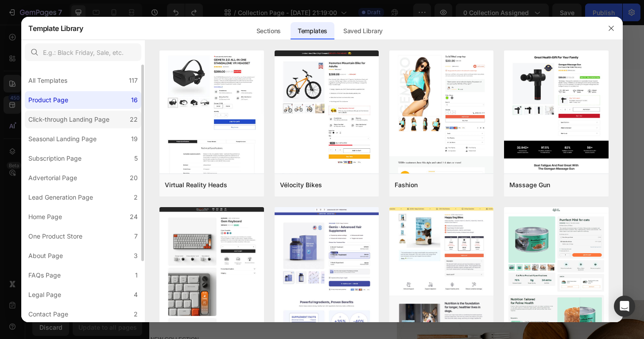
click at [60, 123] on div "Click-through Landing Page" at bounding box center [68, 119] width 81 height 11
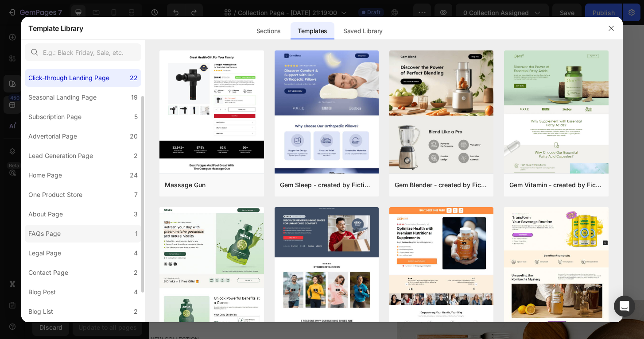
scroll to position [0, 0]
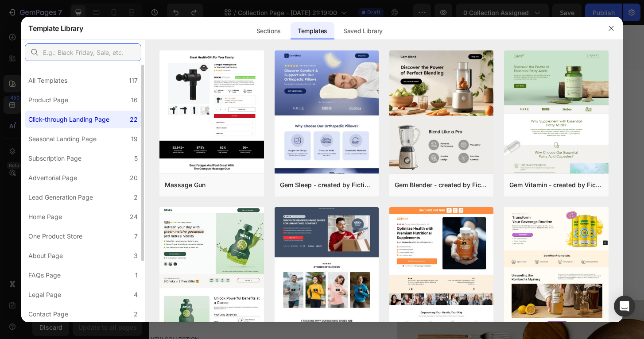
click at [74, 57] on input "text" at bounding box center [83, 52] width 116 height 18
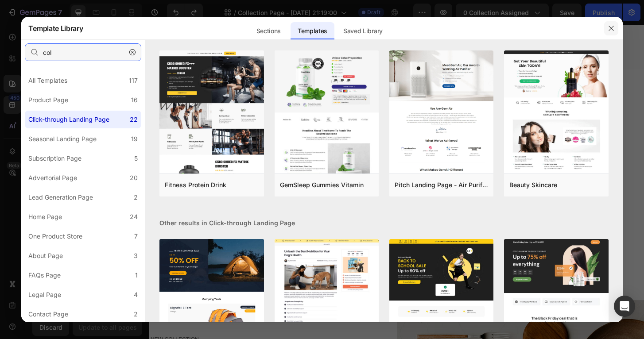
type input "col"
click at [613, 32] on button "button" at bounding box center [611, 28] width 14 height 14
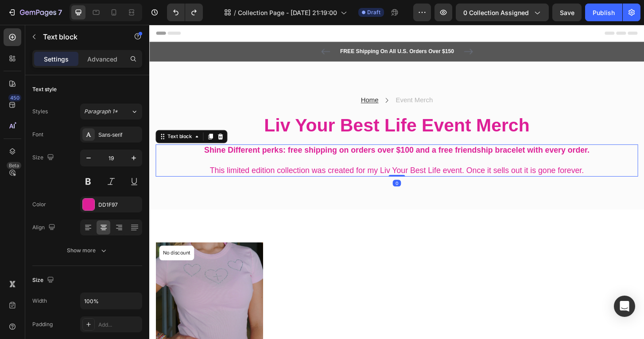
click at [617, 178] on p "This limited edition collection was created for my Liv Your Best Life event. On…" at bounding box center [415, 181] width 516 height 11
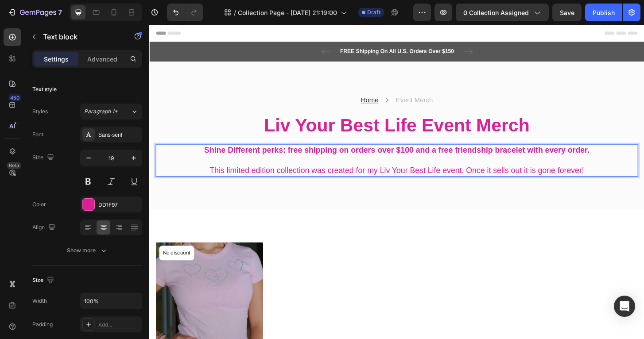
click at [489, 178] on p "This limited edition collection was created for my Liv Your Best Life event. On…" at bounding box center [415, 181] width 516 height 11
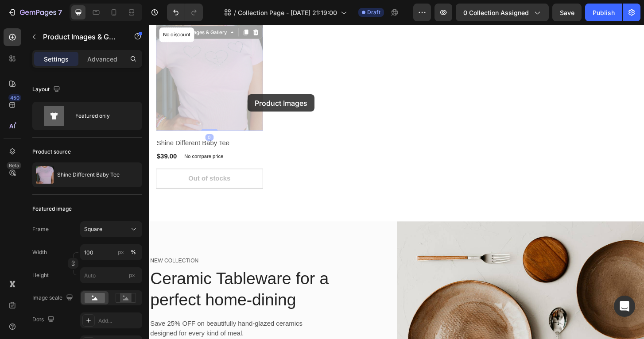
scroll to position [169, 0]
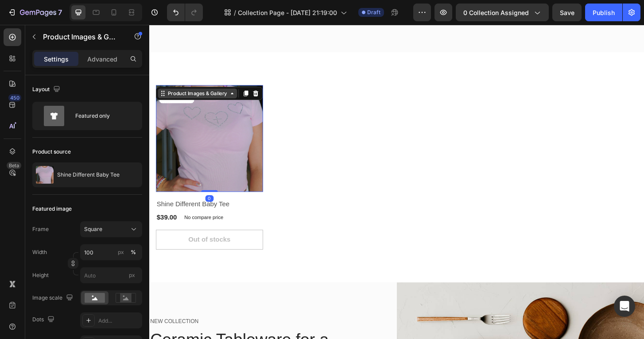
click at [208, 100] on div "Product Images & Gallery" at bounding box center [200, 98] width 67 height 8
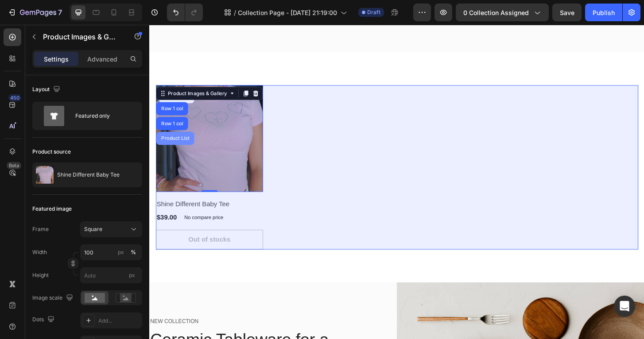
click at [175, 145] on div "Product List" at bounding box center [177, 146] width 34 height 5
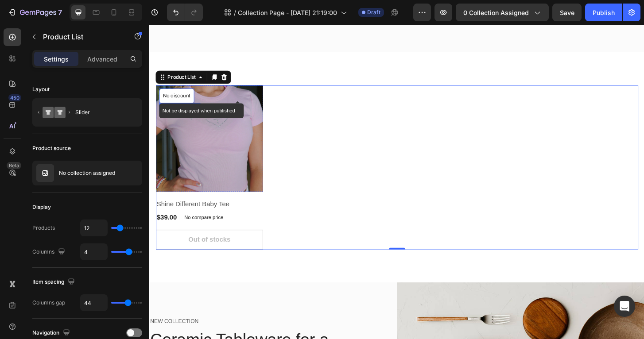
click at [171, 102] on p "No discount" at bounding box center [178, 101] width 30 height 8
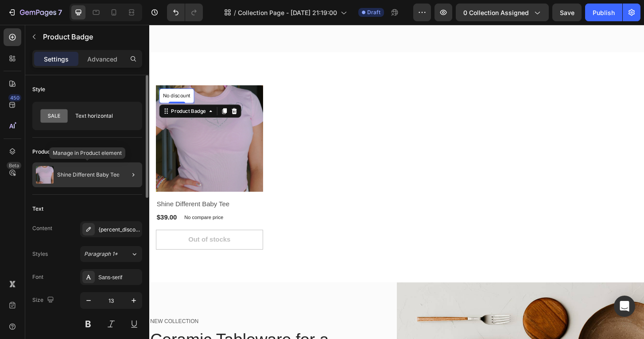
click at [106, 173] on p "Shine Different Baby Tee" at bounding box center [88, 175] width 62 height 6
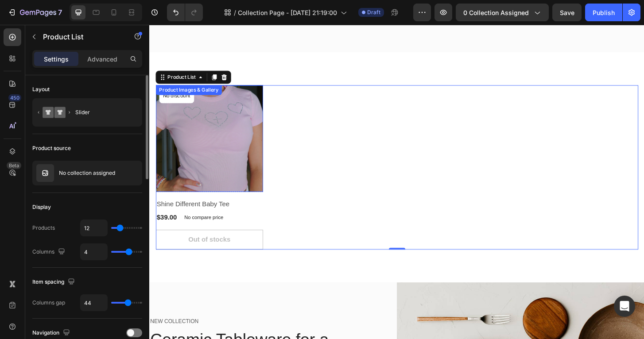
click at [188, 148] on img at bounding box center [213, 146] width 115 height 115
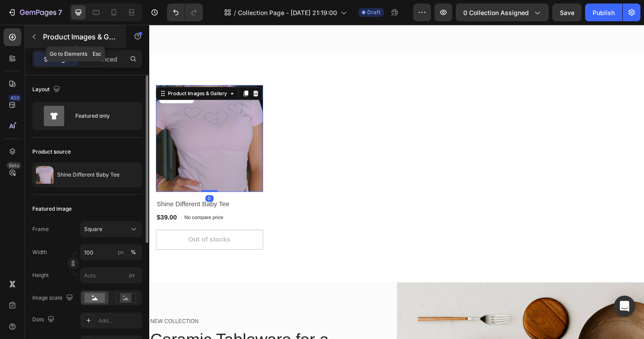
click at [62, 31] on div "Product Images & Gallery" at bounding box center [75, 36] width 101 height 23
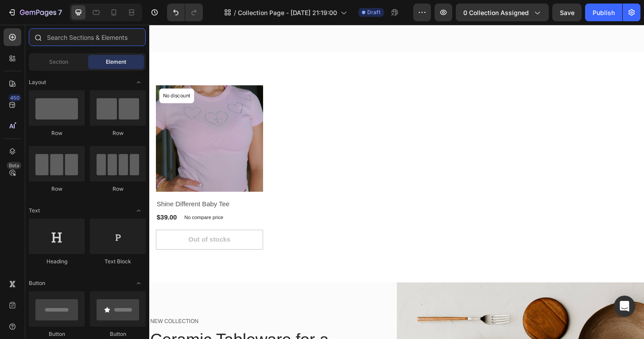
click at [81, 46] on div at bounding box center [87, 38] width 124 height 21
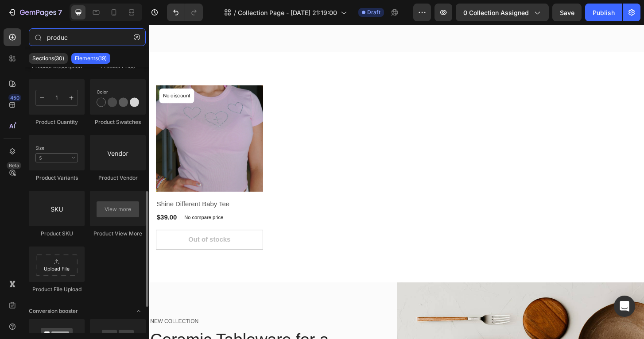
scroll to position [0, 0]
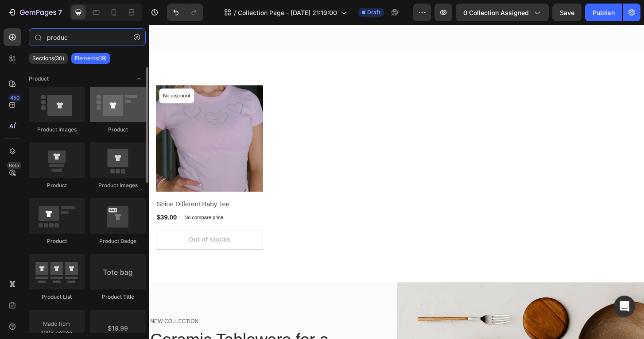
type input "produc"
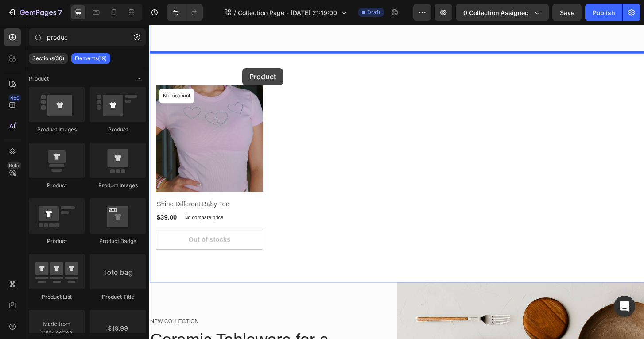
drag, startPoint x: 264, startPoint y: 144, endPoint x: 248, endPoint y: 72, distance: 73.5
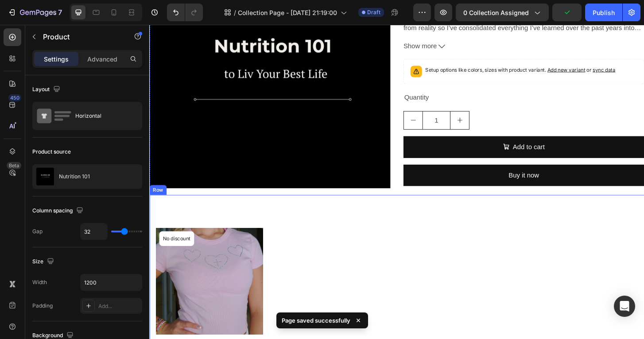
scroll to position [151, 0]
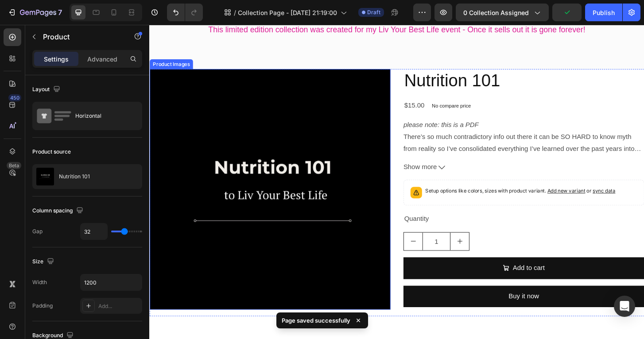
click at [258, 104] on img at bounding box center [278, 201] width 259 height 259
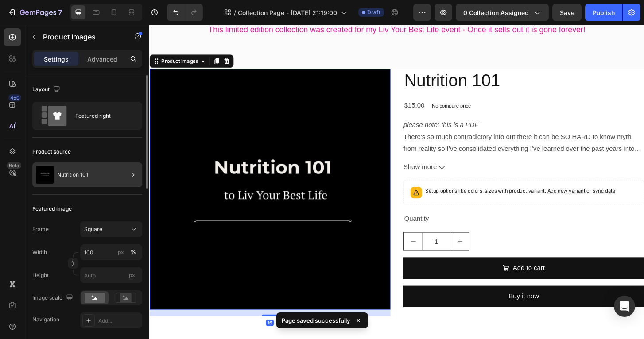
click at [92, 180] on div "Nutrition 101" at bounding box center [87, 175] width 110 height 25
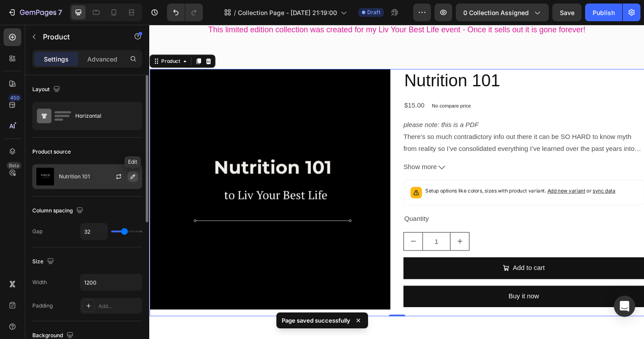
click at [135, 178] on icon "button" at bounding box center [132, 176] width 7 height 7
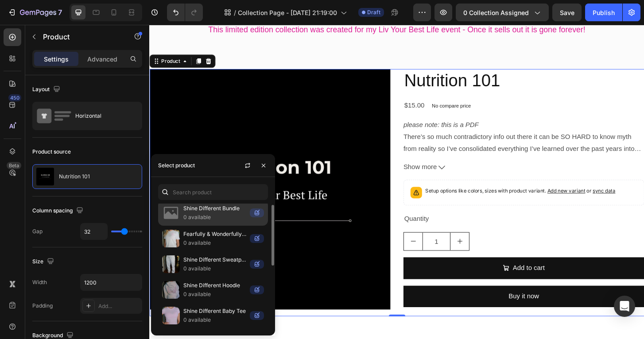
scroll to position [0, 0]
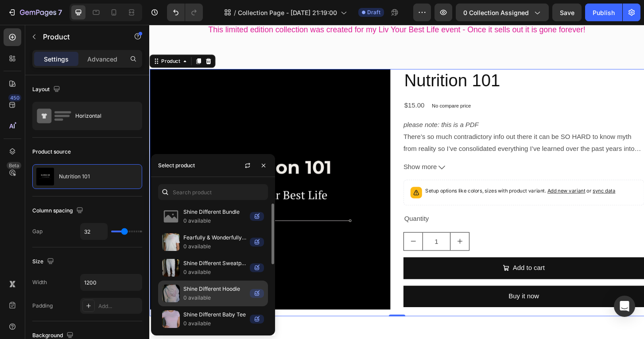
click at [186, 288] on p "Shine Different Hoodie" at bounding box center [214, 289] width 63 height 9
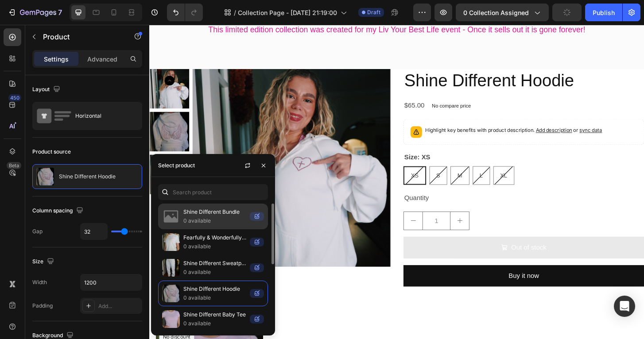
click at [199, 222] on p "0 available" at bounding box center [214, 221] width 63 height 9
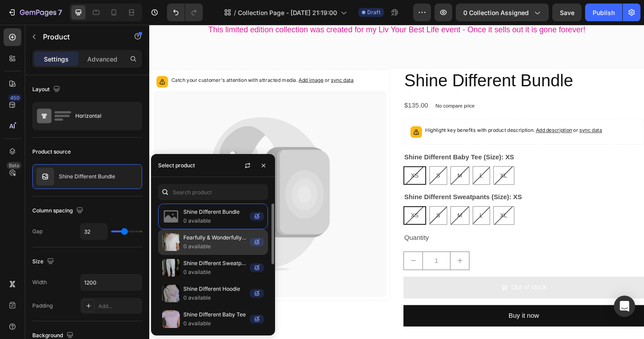
click at [201, 244] on p "0 available" at bounding box center [214, 246] width 63 height 9
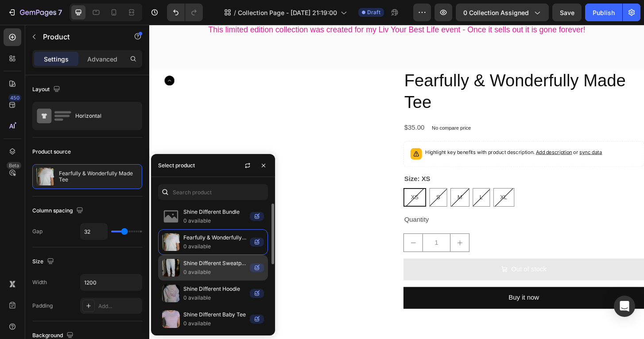
click at [202, 274] on p "0 available" at bounding box center [214, 272] width 63 height 9
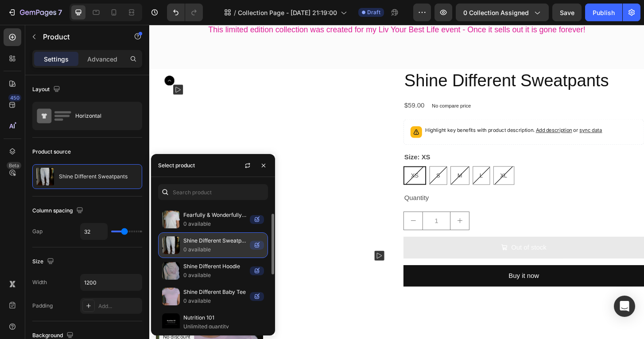
scroll to position [24, 0]
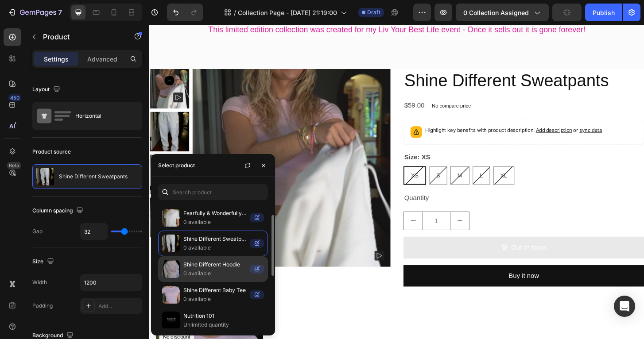
click at [202, 275] on p "0 available" at bounding box center [214, 273] width 63 height 9
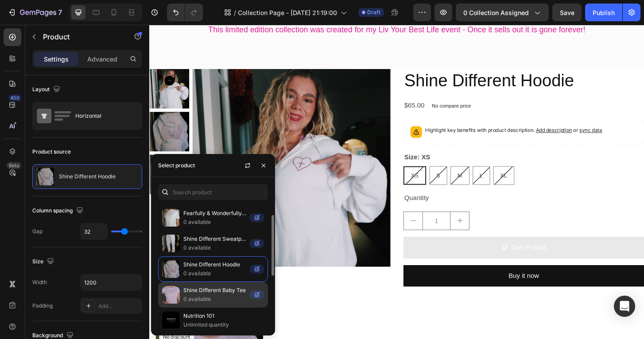
click at [206, 293] on p "Shine Different Baby Tee" at bounding box center [214, 290] width 63 height 9
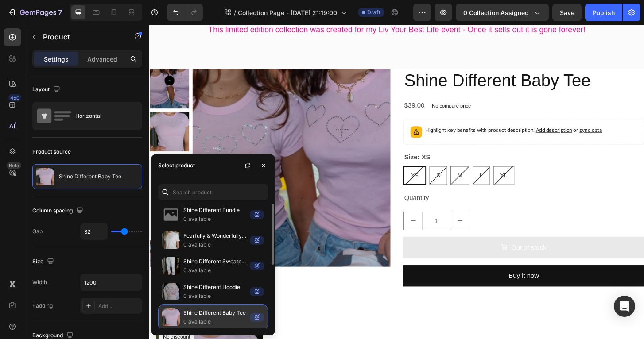
scroll to position [0, 0]
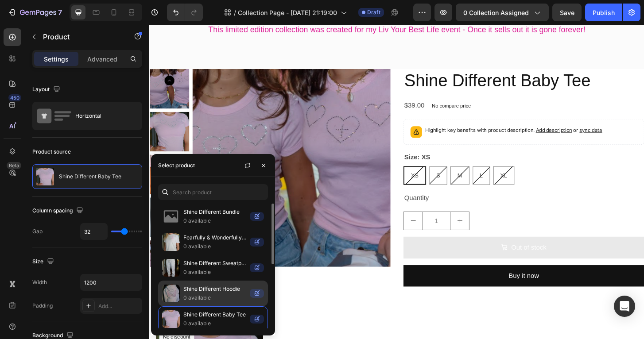
click at [206, 288] on p "Shine Different Hoodie" at bounding box center [214, 289] width 63 height 9
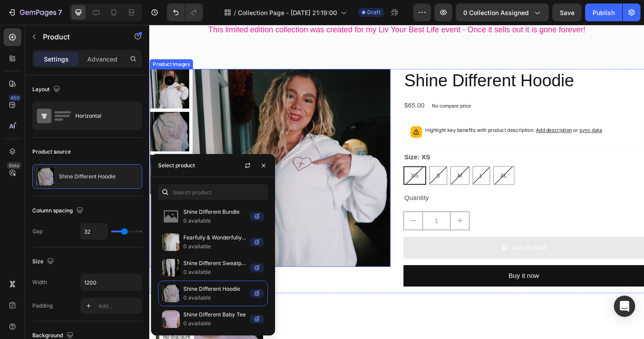
click at [184, 132] on img at bounding box center [170, 139] width 43 height 43
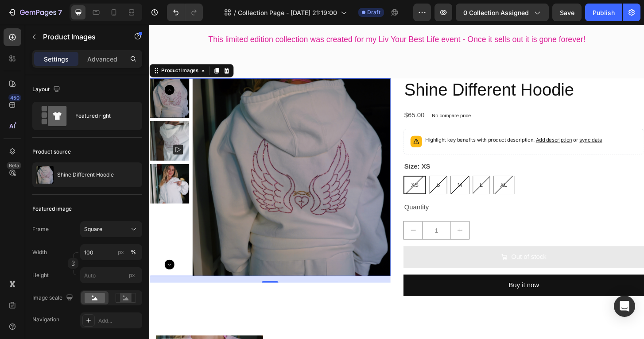
scroll to position [17, 0]
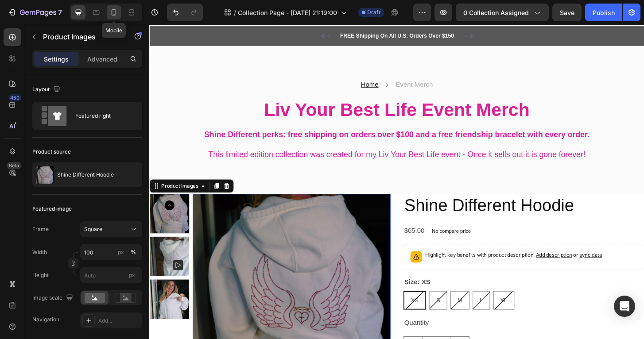
click at [113, 12] on icon at bounding box center [113, 12] width 9 height 9
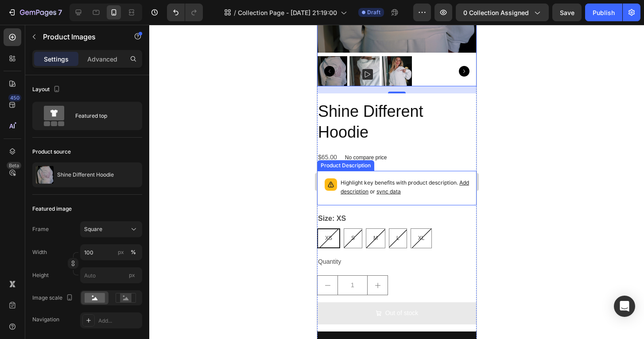
scroll to position [280, 0]
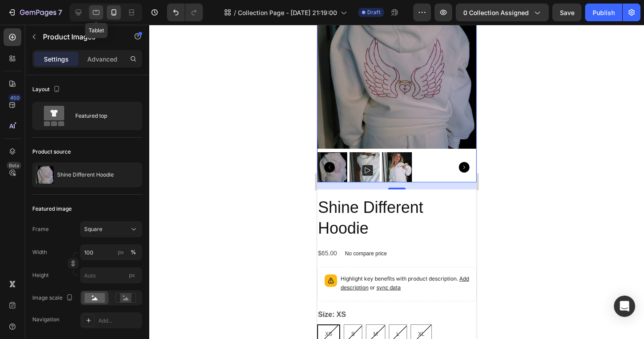
click at [89, 10] on div at bounding box center [96, 12] width 14 height 14
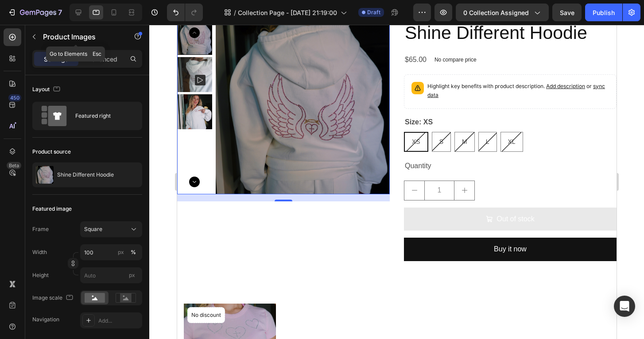
scroll to position [165, 0]
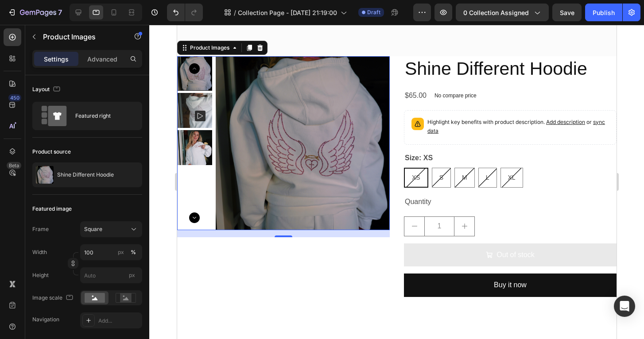
click at [158, 162] on div at bounding box center [396, 182] width 495 height 314
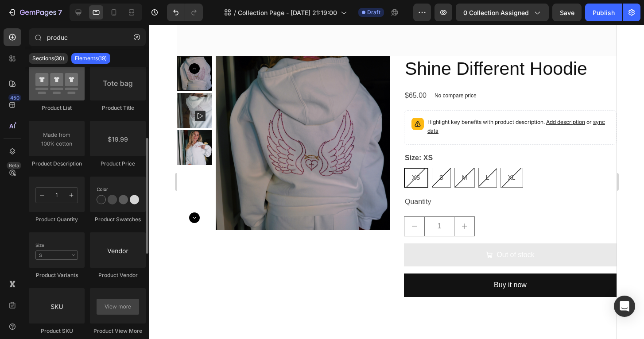
scroll to position [142, 0]
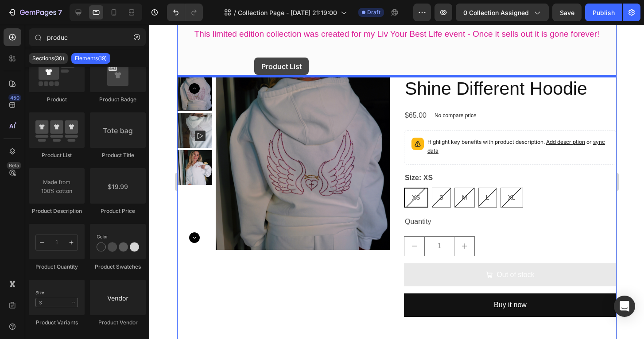
drag, startPoint x: 238, startPoint y: 167, endPoint x: 254, endPoint y: 58, distance: 110.5
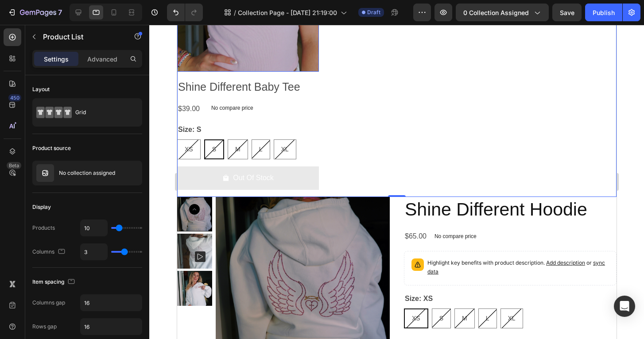
scroll to position [172, 0]
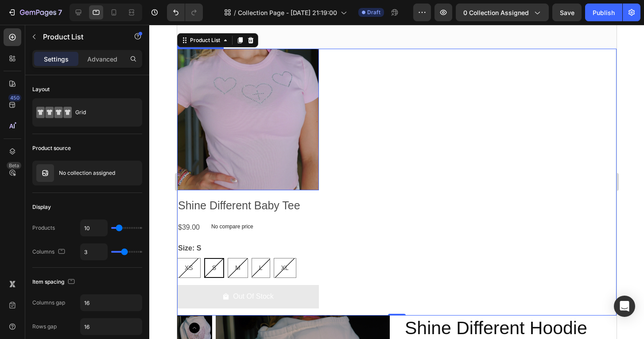
click at [359, 112] on div "Product Images Shine Different Baby Tee Product Title $39.00 Product Price Prod…" at bounding box center [396, 182] width 439 height 267
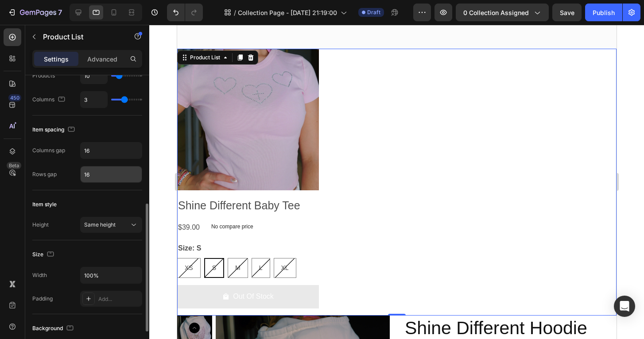
scroll to position [194, 0]
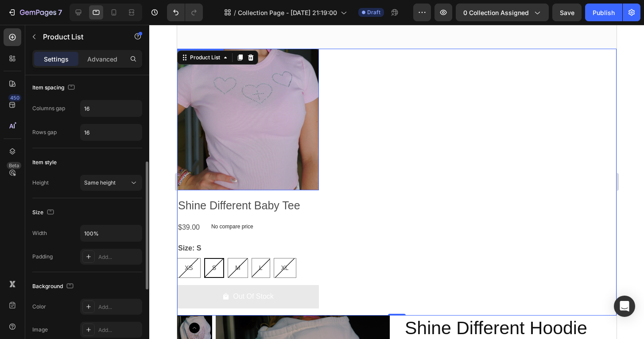
click at [204, 108] on img at bounding box center [248, 120] width 142 height 142
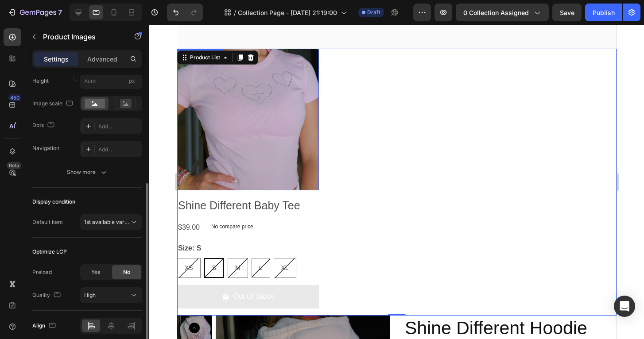
scroll to position [0, 0]
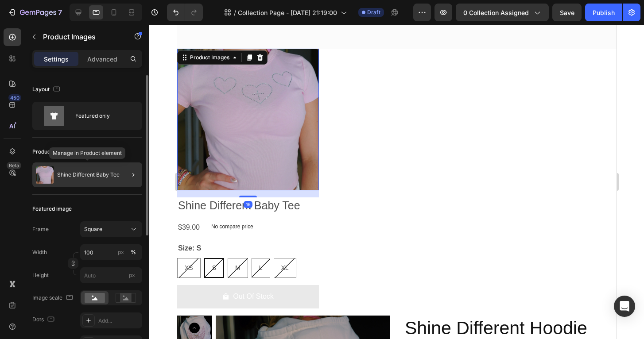
click at [110, 175] on p "Shine Different Baby Tee" at bounding box center [88, 175] width 62 height 6
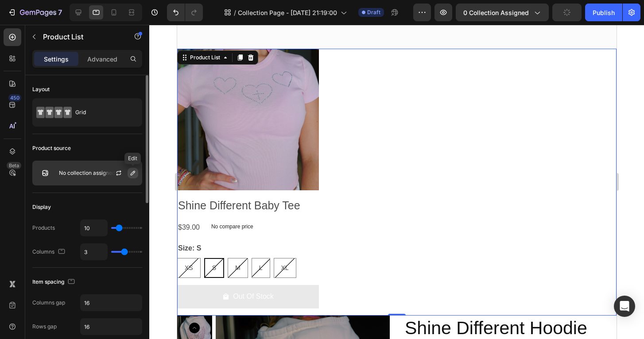
click at [132, 176] on icon "button" at bounding box center [132, 173] width 7 height 7
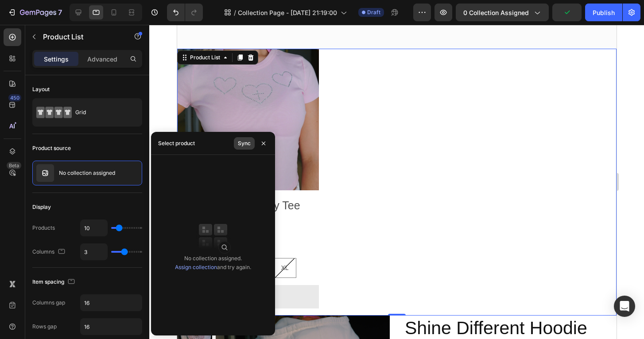
click at [243, 144] on div "Sync" at bounding box center [244, 144] width 13 height 8
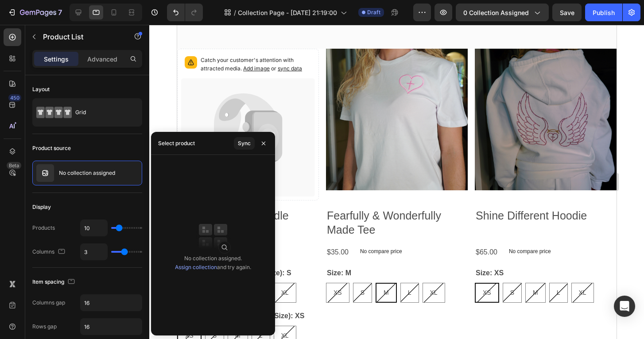
click at [198, 271] on div "No collection assigned. Assign collection and try again." at bounding box center [213, 263] width 76 height 18
click at [198, 266] on link "Assign collection" at bounding box center [196, 267] width 42 height 7
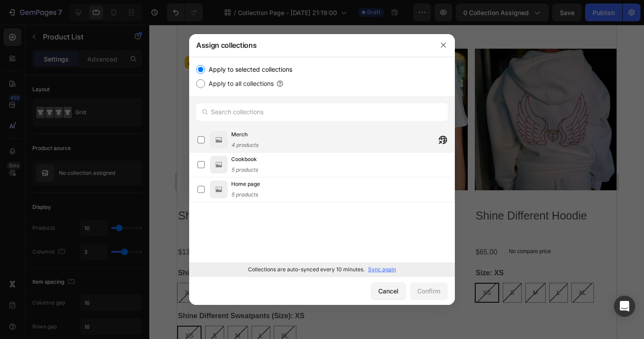
click at [246, 142] on span "4 products" at bounding box center [244, 145] width 27 height 7
click at [431, 289] on div "Confirm" at bounding box center [428, 291] width 23 height 9
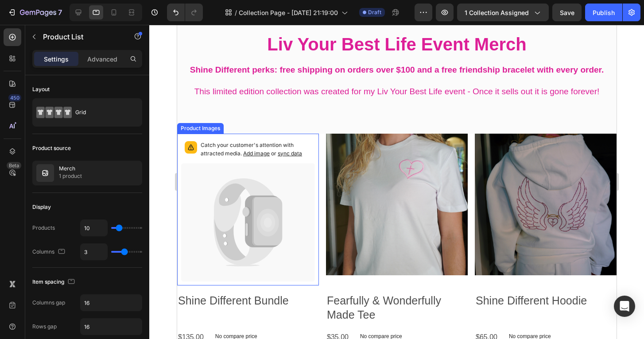
scroll to position [83, 0]
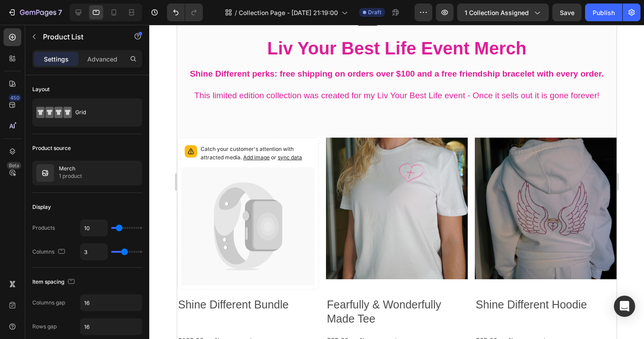
click at [272, 218] on icon at bounding box center [267, 227] width 22 height 28
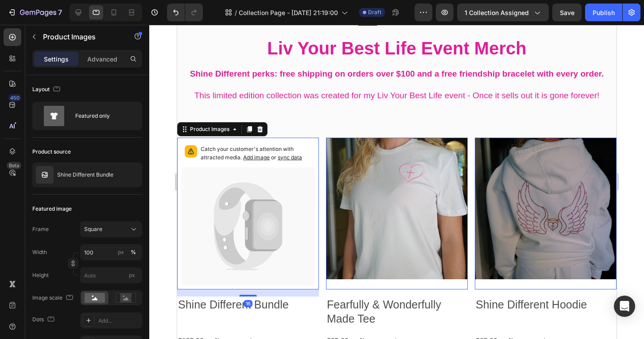
click at [260, 157] on span "Add image" at bounding box center [256, 157] width 27 height 7
click at [286, 157] on span "sync data" at bounding box center [289, 157] width 24 height 7
click at [287, 157] on span "sync data" at bounding box center [289, 157] width 24 height 7
click at [286, 158] on span "sync data" at bounding box center [289, 157] width 24 height 7
click at [288, 158] on span "sync data" at bounding box center [289, 157] width 24 height 7
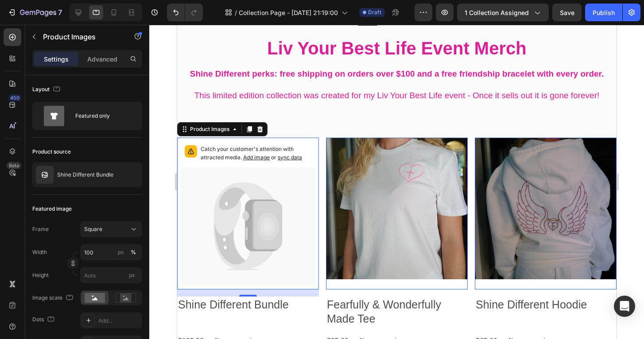
click at [288, 158] on span "sync data" at bounding box center [289, 157] width 24 height 7
click at [258, 155] on span "Add image" at bounding box center [256, 157] width 27 height 7
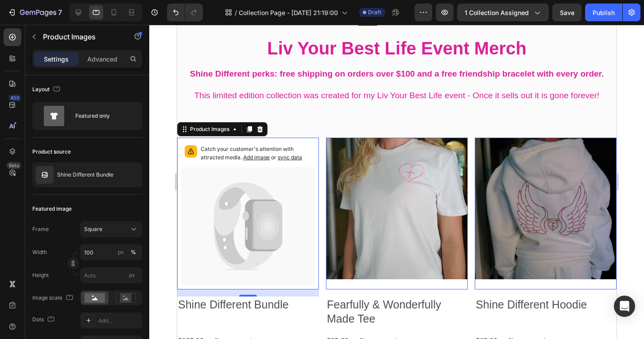
click at [287, 157] on span "sync data" at bounding box center [289, 157] width 24 height 7
click at [260, 155] on span "Add image" at bounding box center [256, 157] width 27 height 7
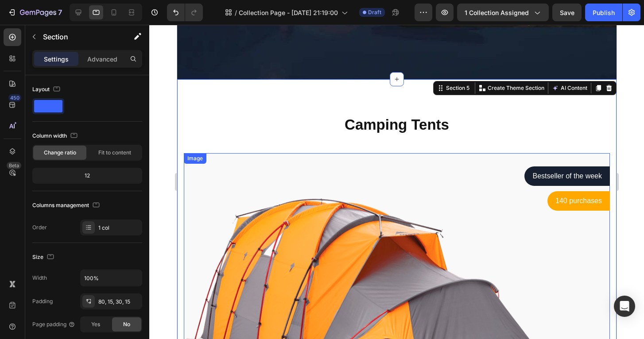
scroll to position [1810, 0]
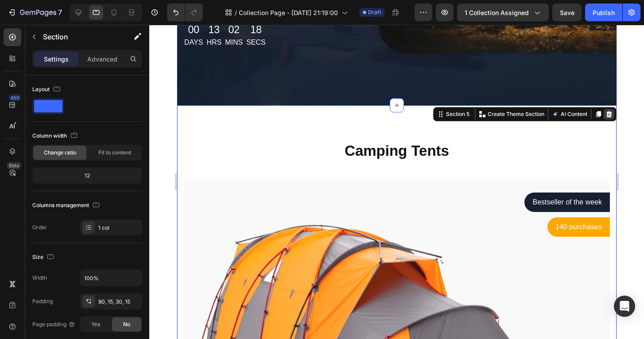
click at [610, 116] on icon at bounding box center [609, 114] width 6 height 6
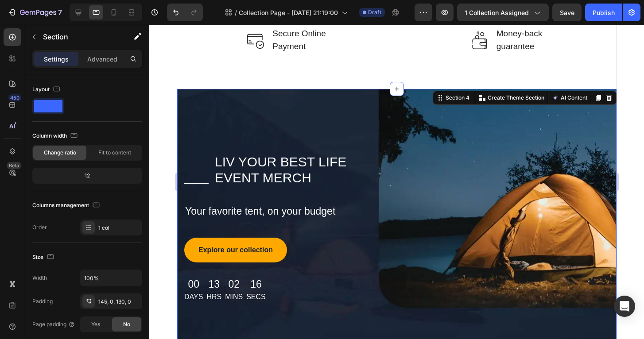
scroll to position [1540, 0]
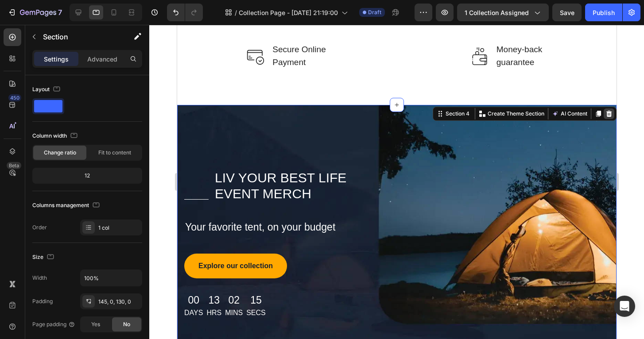
click at [605, 110] on div at bounding box center [608, 114] width 11 height 11
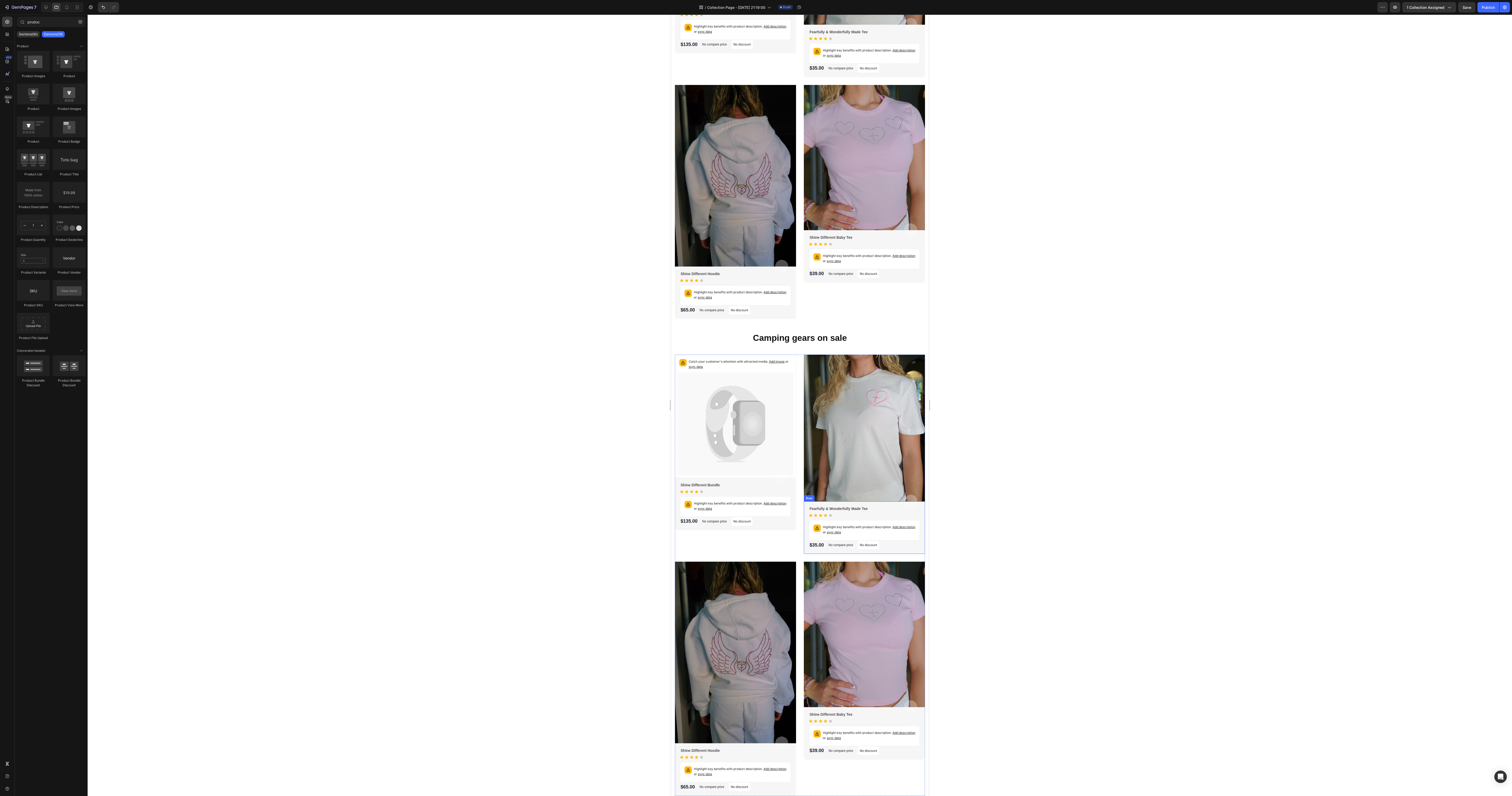
scroll to position [673, 0]
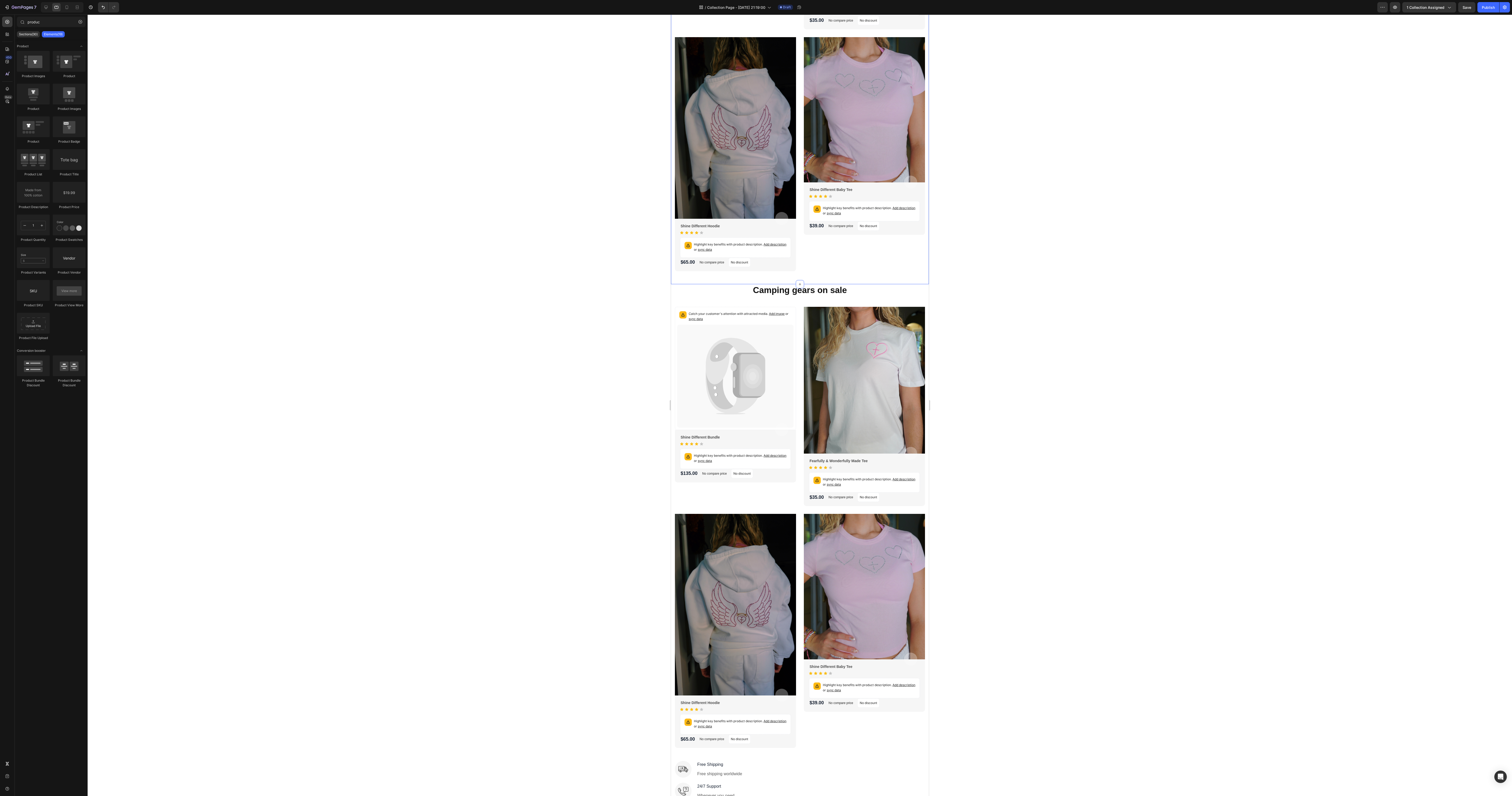
click at [378, 199] on div "Catch your customer's attention with attracted media. Add image or sync data Pr…" at bounding box center [799, 57] width 258 height 455
click at [378, 199] on p "Camping gears on sale" at bounding box center [799, 290] width 249 height 11
click at [378, 199] on div at bounding box center [799, 405] width 1425 height 781
click at [378, 199] on div "Camping gears on sale Heading Catch your customer's attention with attracted me…" at bounding box center [799, 516] width 250 height 464
click at [378, 199] on icon at bounding box center [707, 279] width 4 height 4
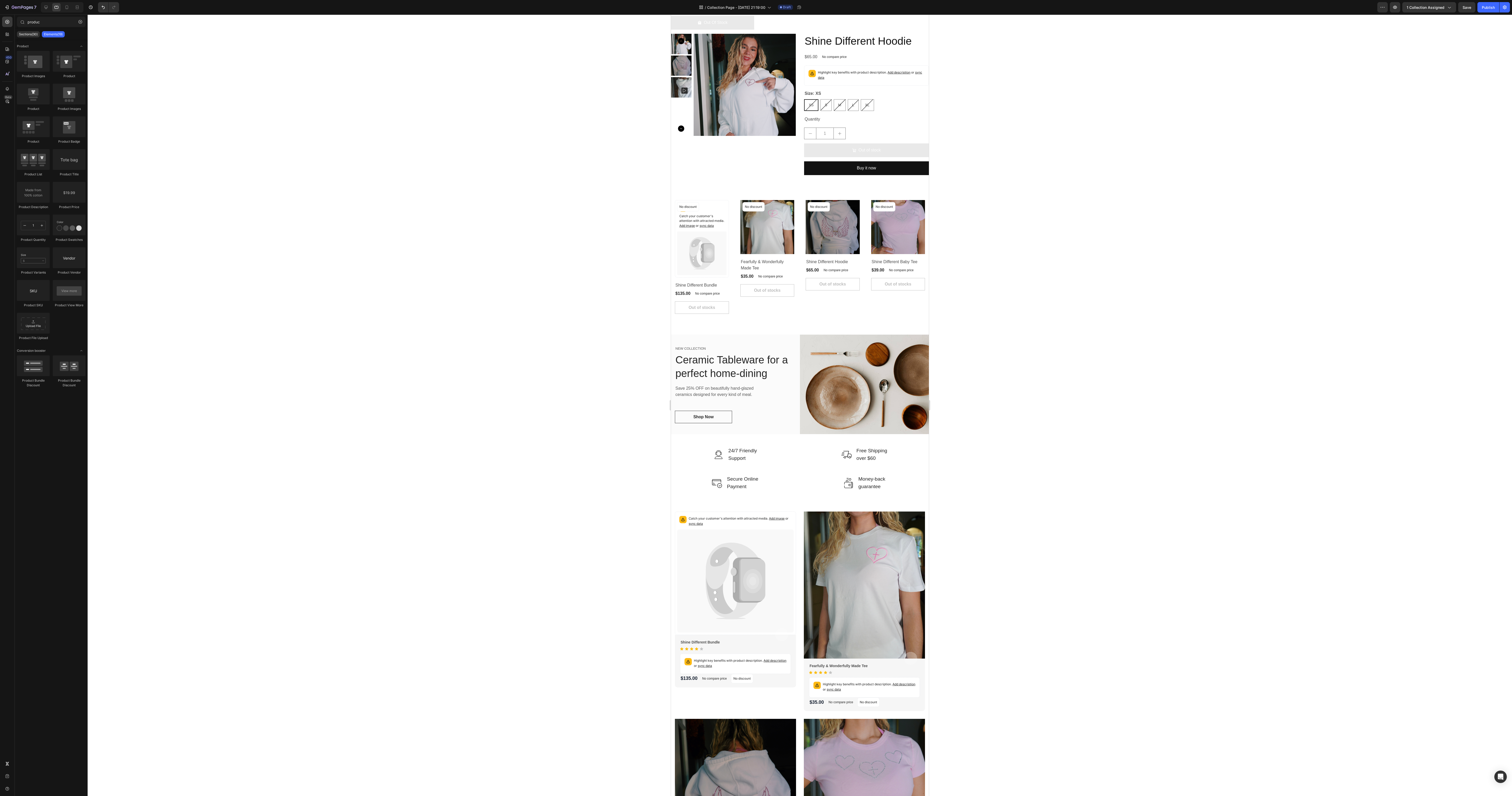
scroll to position [754, 0]
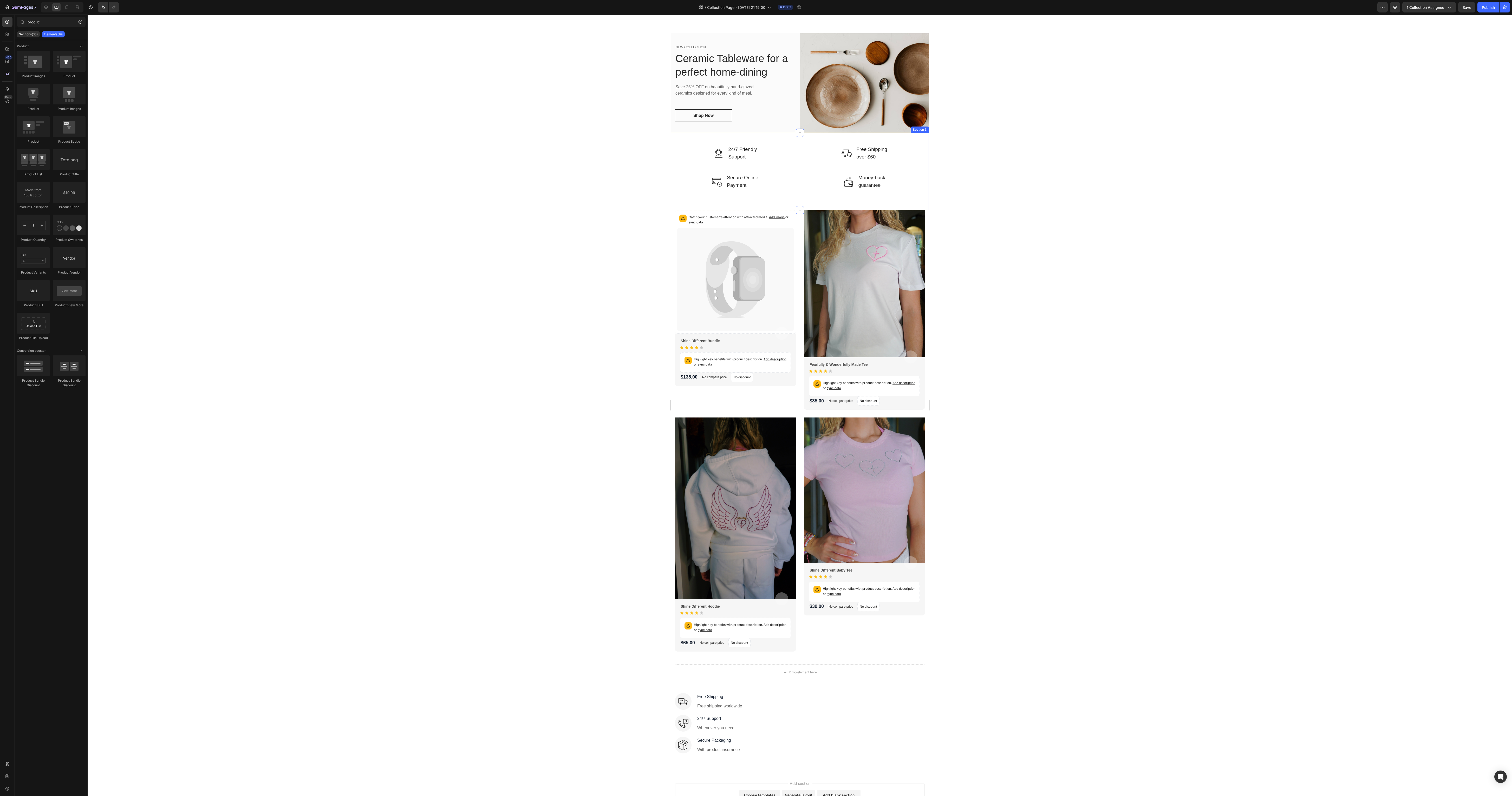
click at [378, 199] on div "Image 24/7 Friendly Support Text block Row Image Free Shipping over $60 Text bl…" at bounding box center [799, 171] width 258 height 77
click at [378, 115] on img at bounding box center [864, 83] width 129 height 100
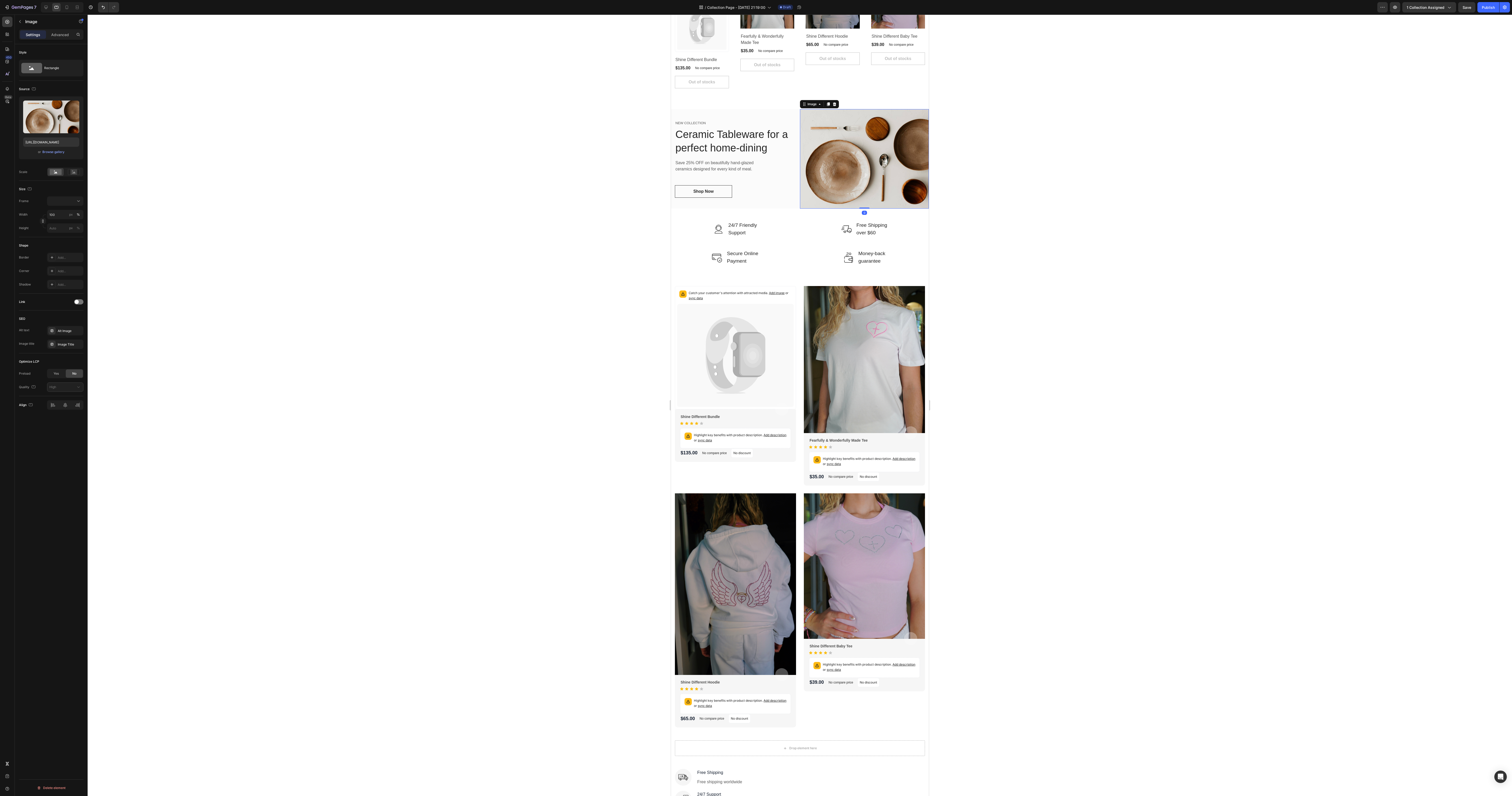
scroll to position [663, 0]
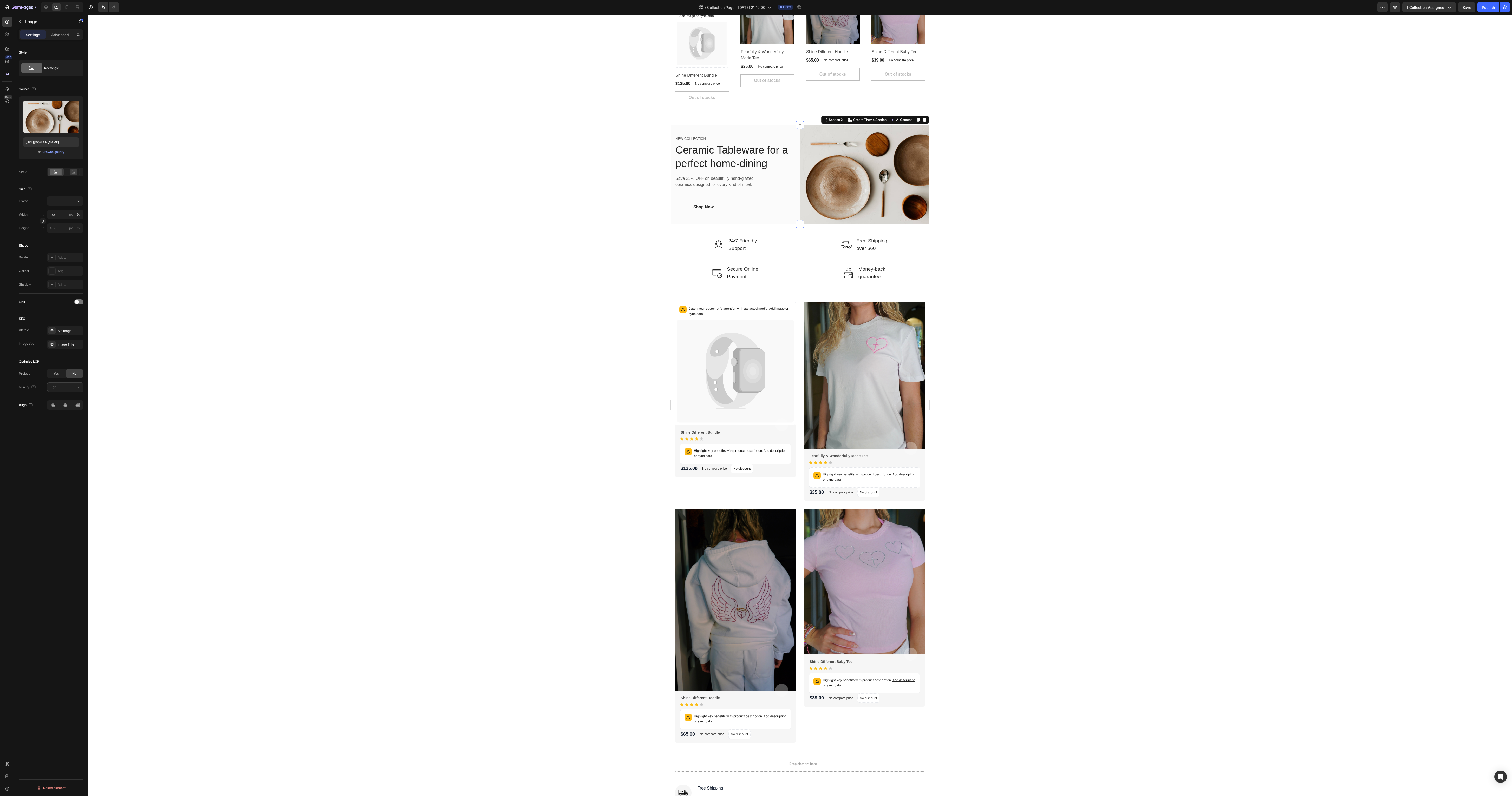
click at [378, 132] on div "NEW COLLECTION Text block Ceramic Tableware for a perfect home-dining Heading S…" at bounding box center [735, 175] width 129 height 100
click at [378, 121] on div "Section 2 Create Theme Section AI Content Write with GemAI What would you like …" at bounding box center [875, 120] width 107 height 8
click at [378, 122] on icon at bounding box center [924, 120] width 4 height 4
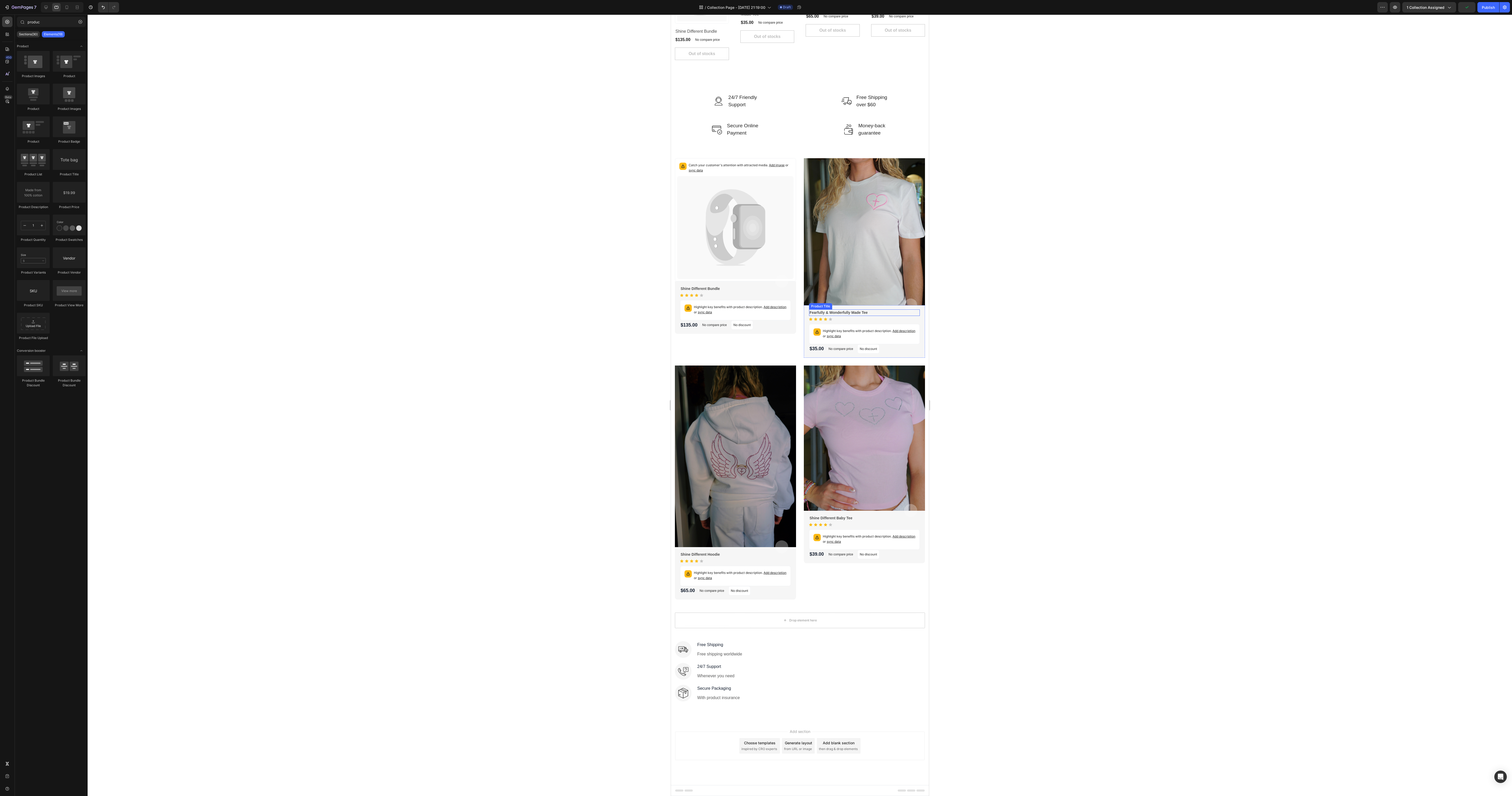
scroll to position [716, 0]
click at [378, 177] on div "Catch your customer's attention with attracted media. Add image or sync data Pr…" at bounding box center [799, 379] width 250 height 442
click at [378, 150] on div at bounding box center [718, 153] width 6 height 6
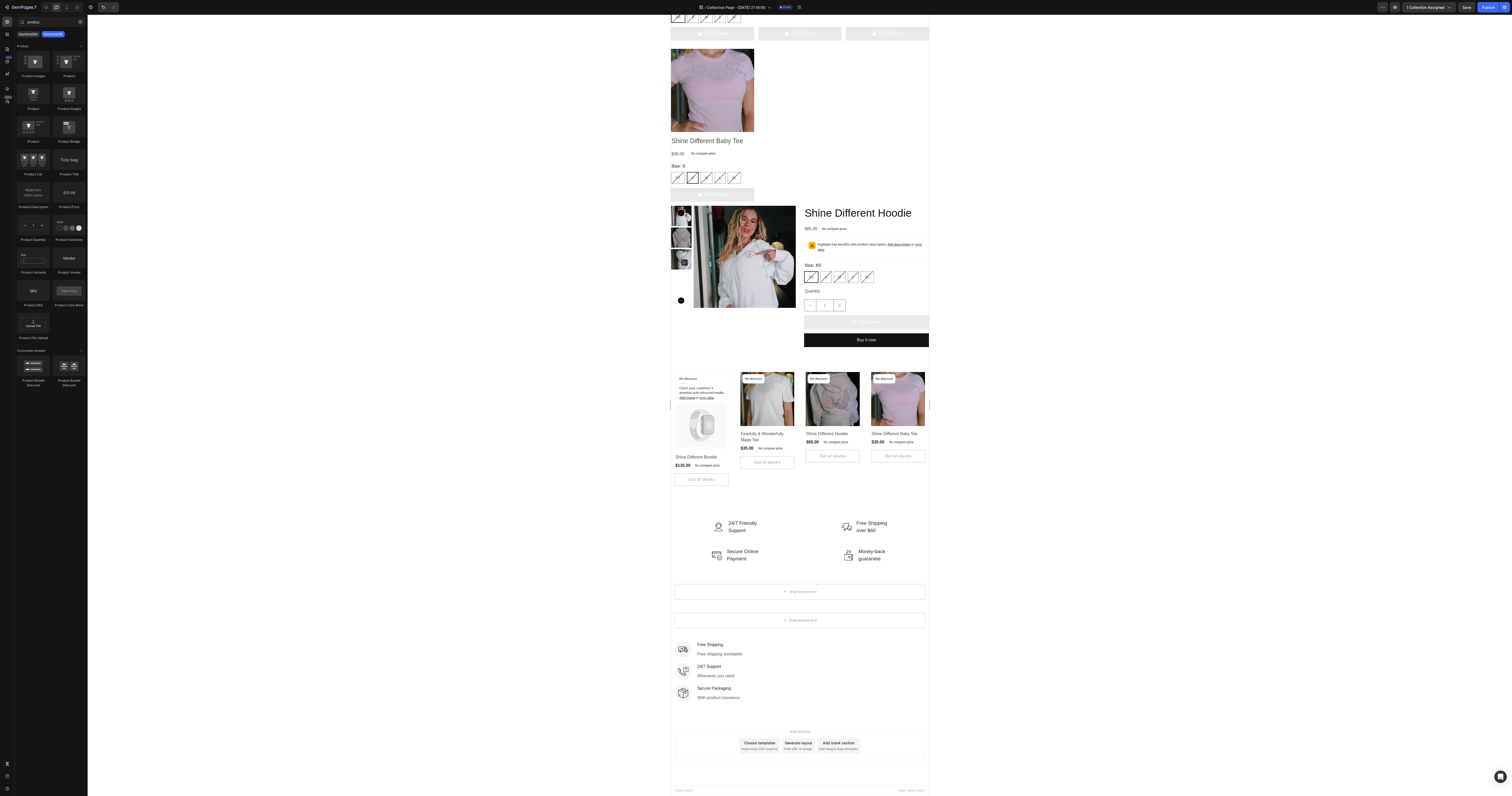
click at [378, 199] on div at bounding box center [799, 405] width 1425 height 781
click at [378, 199] on div "M" at bounding box center [839, 277] width 11 height 11
click at [378, 199] on input "M M M" at bounding box center [833, 271] width 0 height 0
radio input "true"
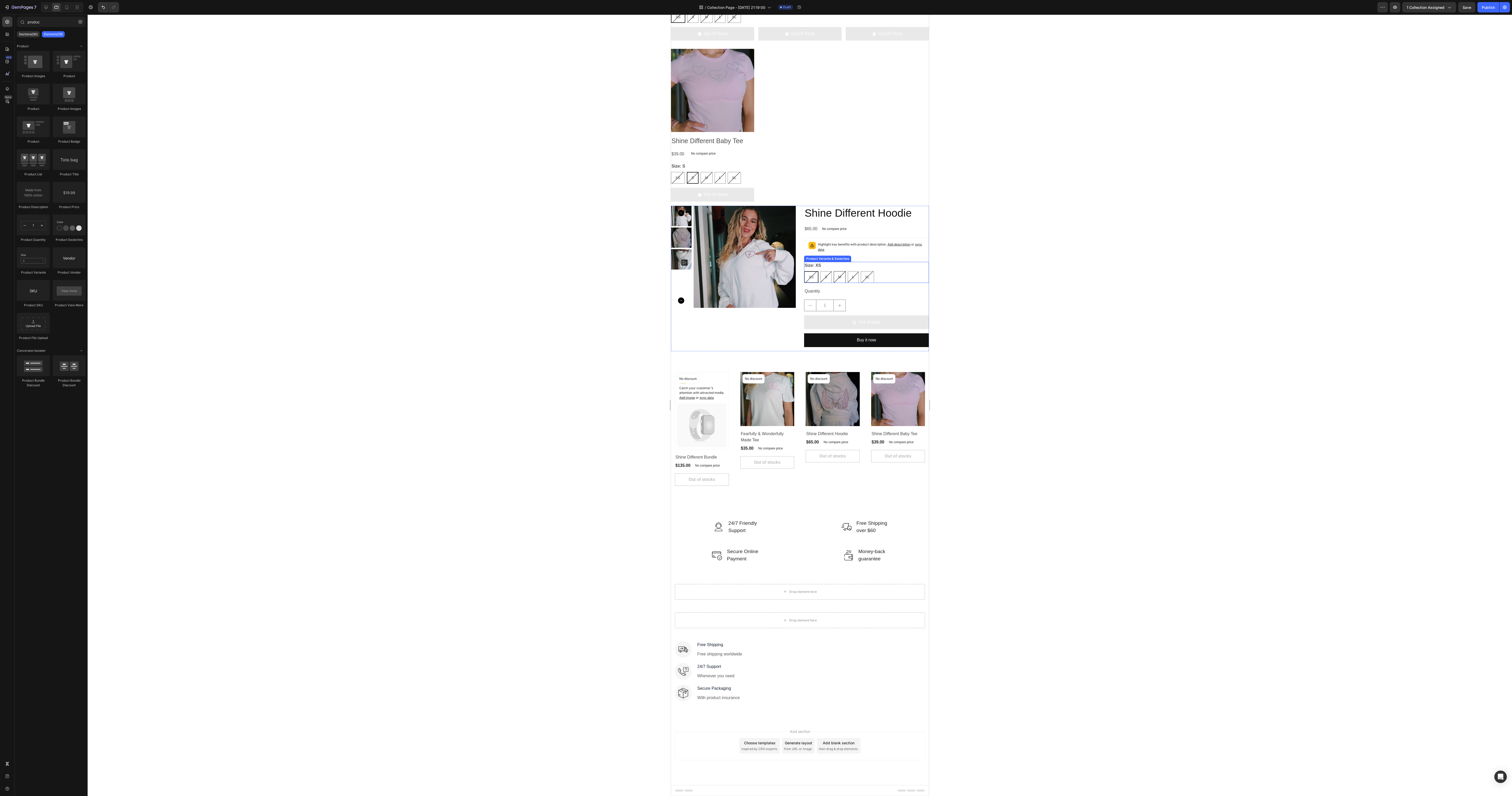
radio input "false"
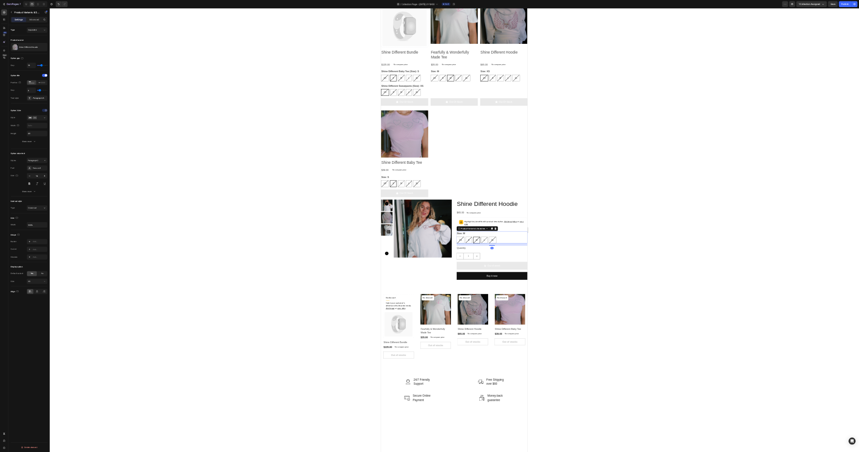
scroll to position [0, 0]
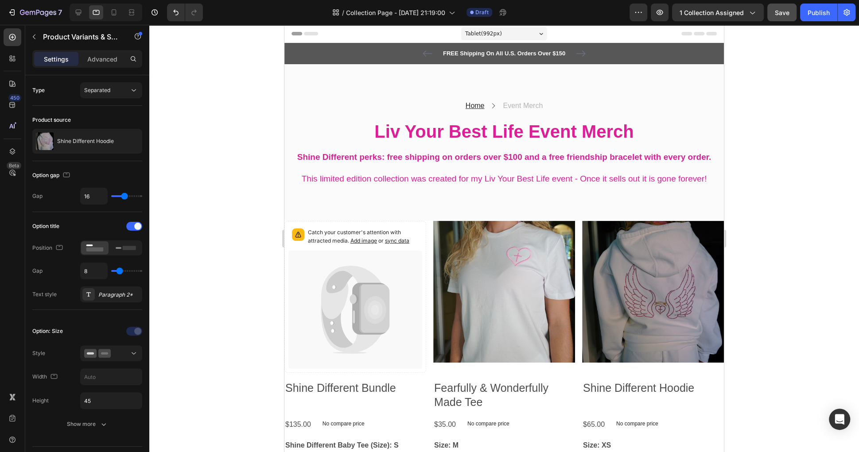
click at [644, 7] on button "Save" at bounding box center [781, 13] width 29 height 18
